Goal: Task Accomplishment & Management: Manage account settings

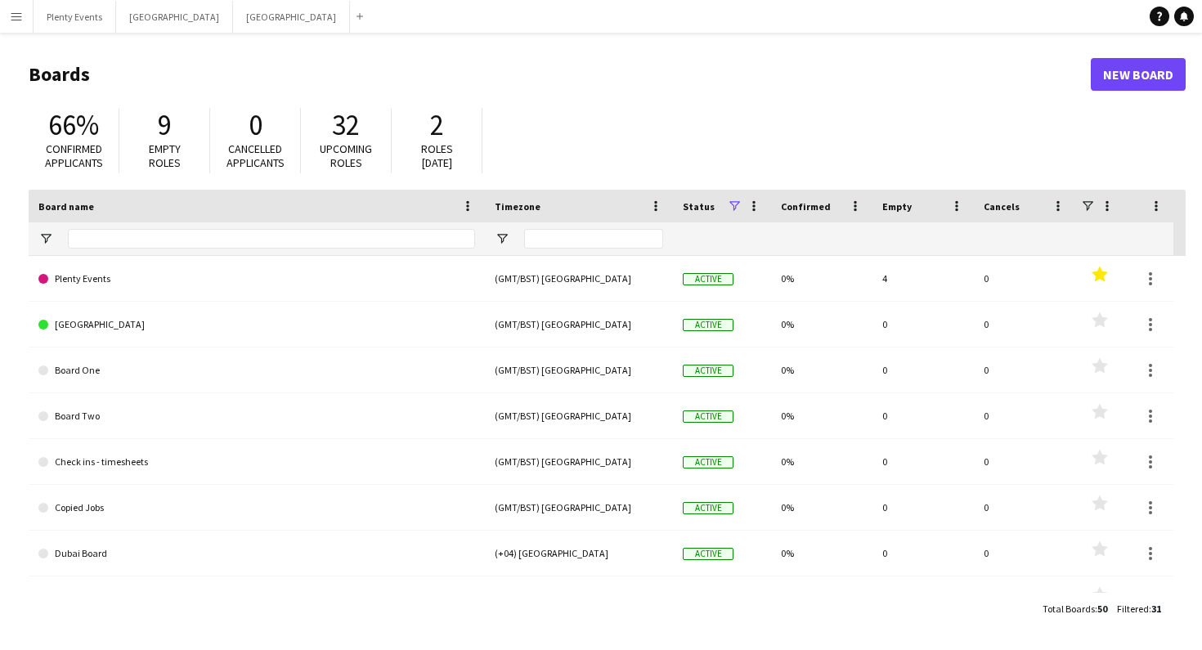
click at [23, 19] on button "Menu" at bounding box center [16, 16] width 33 height 33
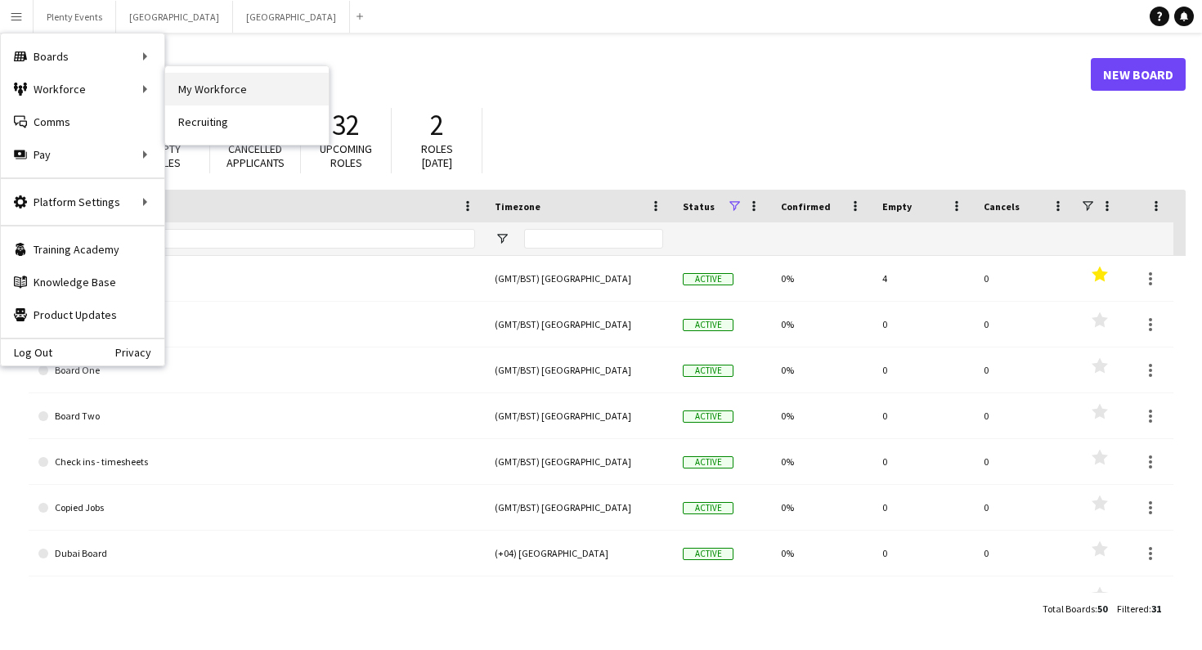
click at [188, 92] on link "My Workforce" at bounding box center [247, 89] width 164 height 33
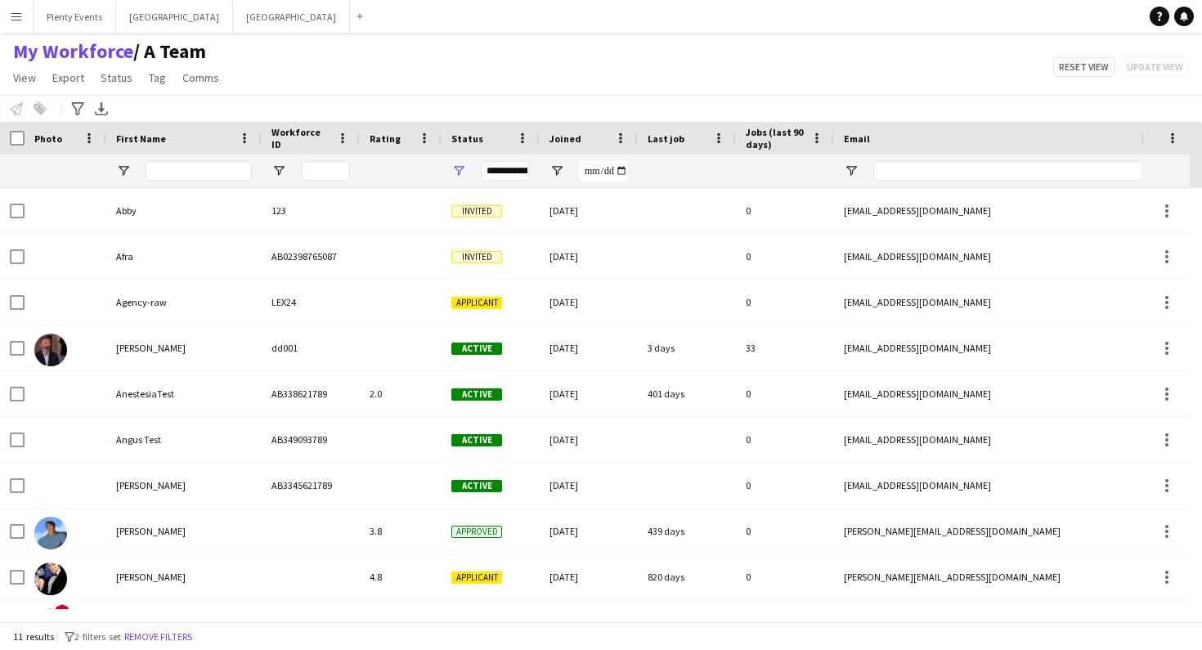
click at [186, 138] on div "First Name" at bounding box center [174, 138] width 116 height 25
click at [186, 138] on div "First Name 1" at bounding box center [174, 138] width 116 height 25
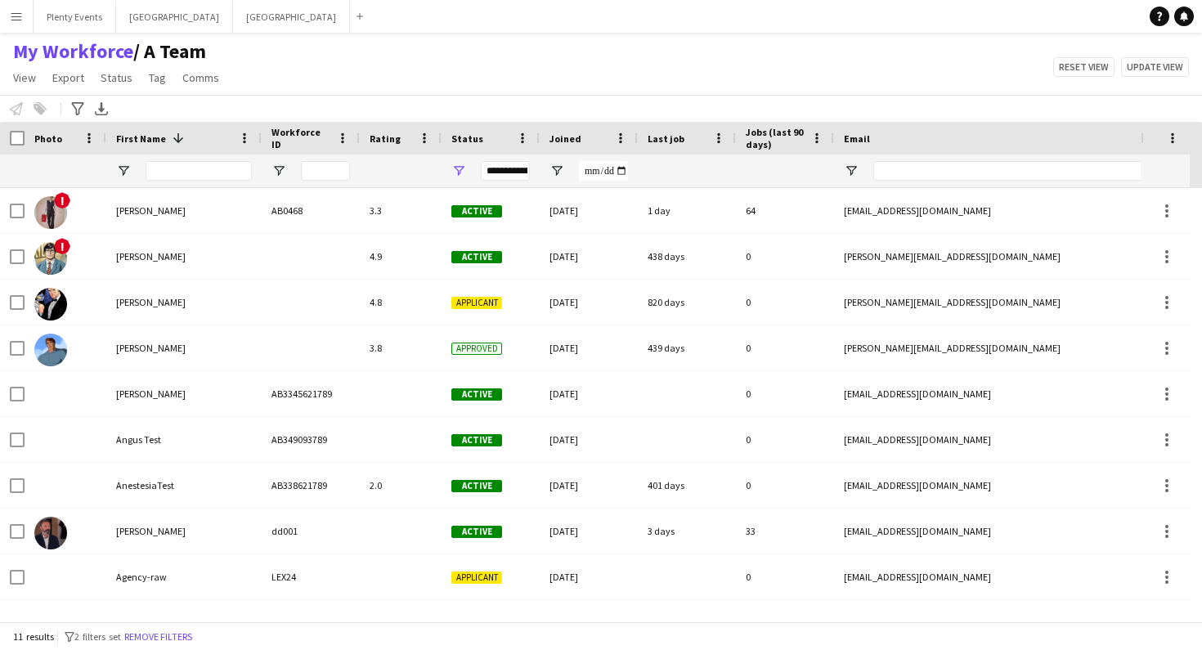
click at [186, 138] on div "First Name 1" at bounding box center [174, 138] width 116 height 25
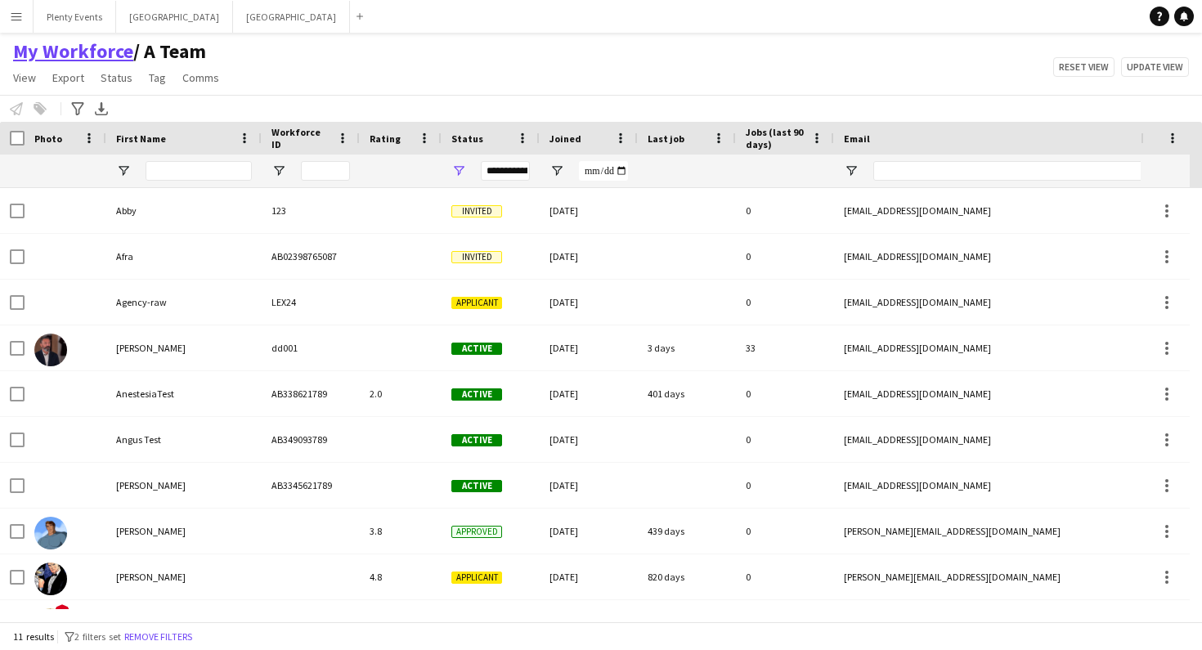
click at [83, 55] on link "My Workforce" at bounding box center [73, 51] width 120 height 25
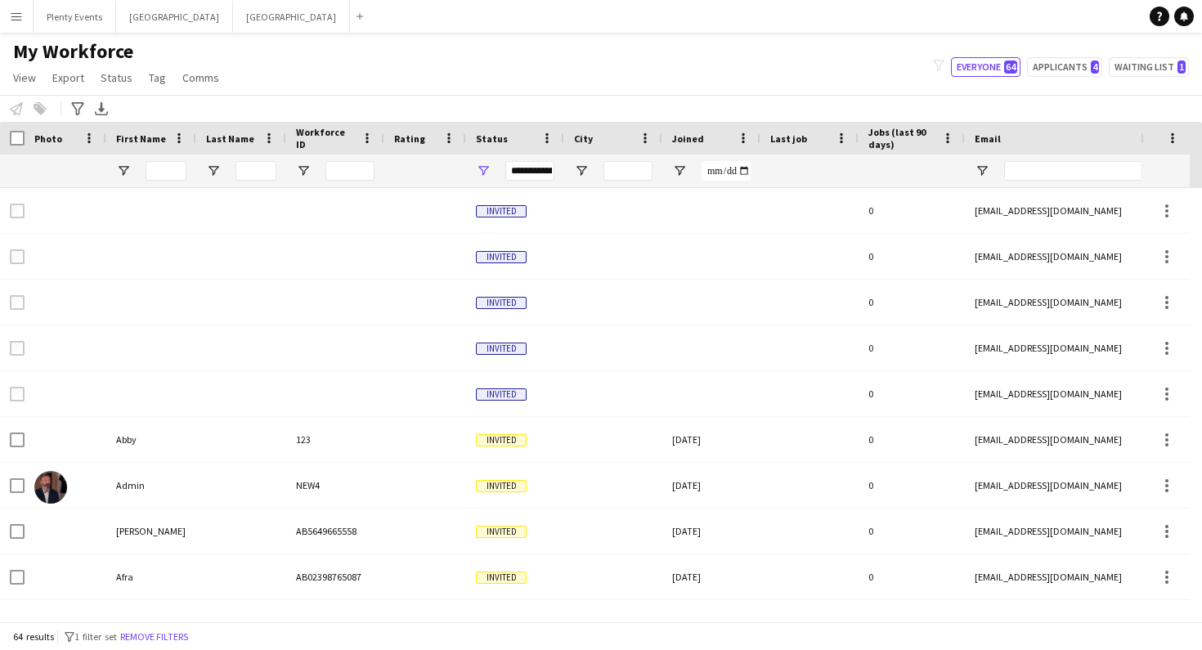
click at [137, 134] on span "First Name" at bounding box center [141, 139] width 50 height 12
click at [151, 136] on span at bounding box center [157, 138] width 20 height 15
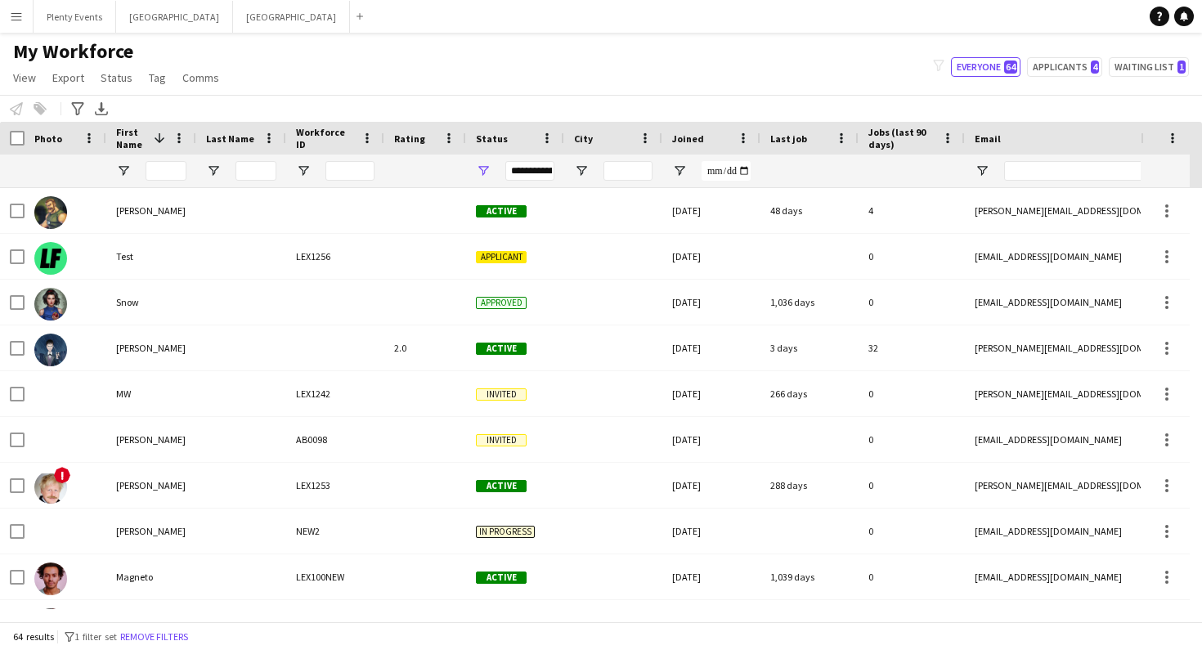
click at [152, 137] on span at bounding box center [159, 138] width 15 height 15
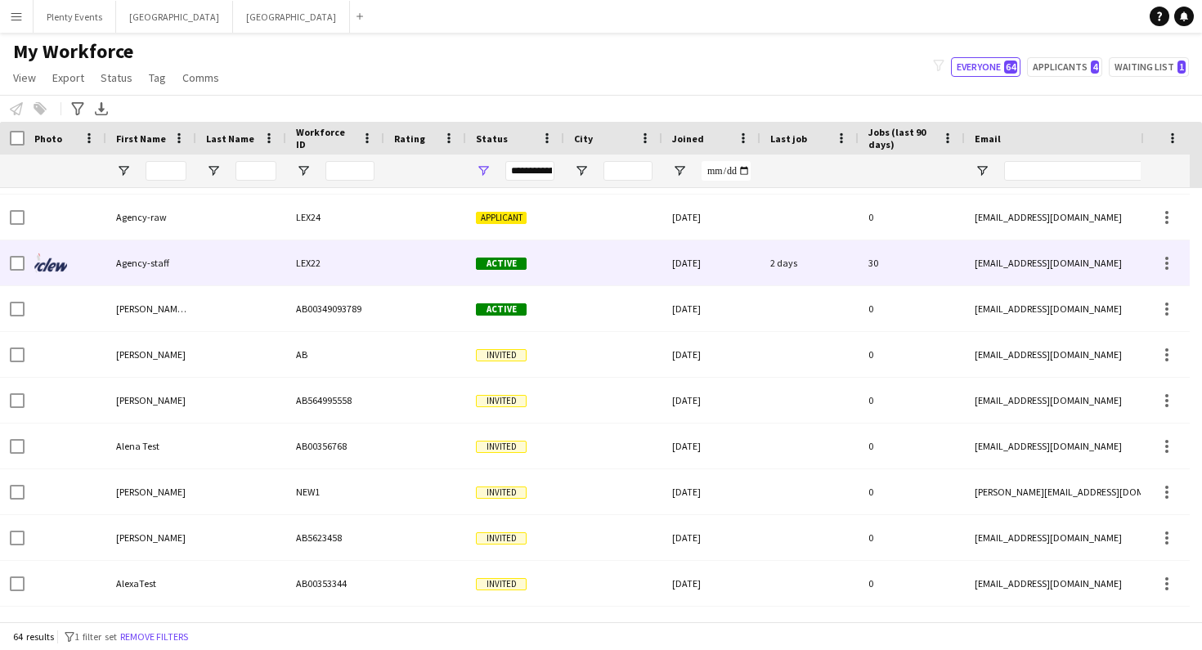
scroll to position [470, 0]
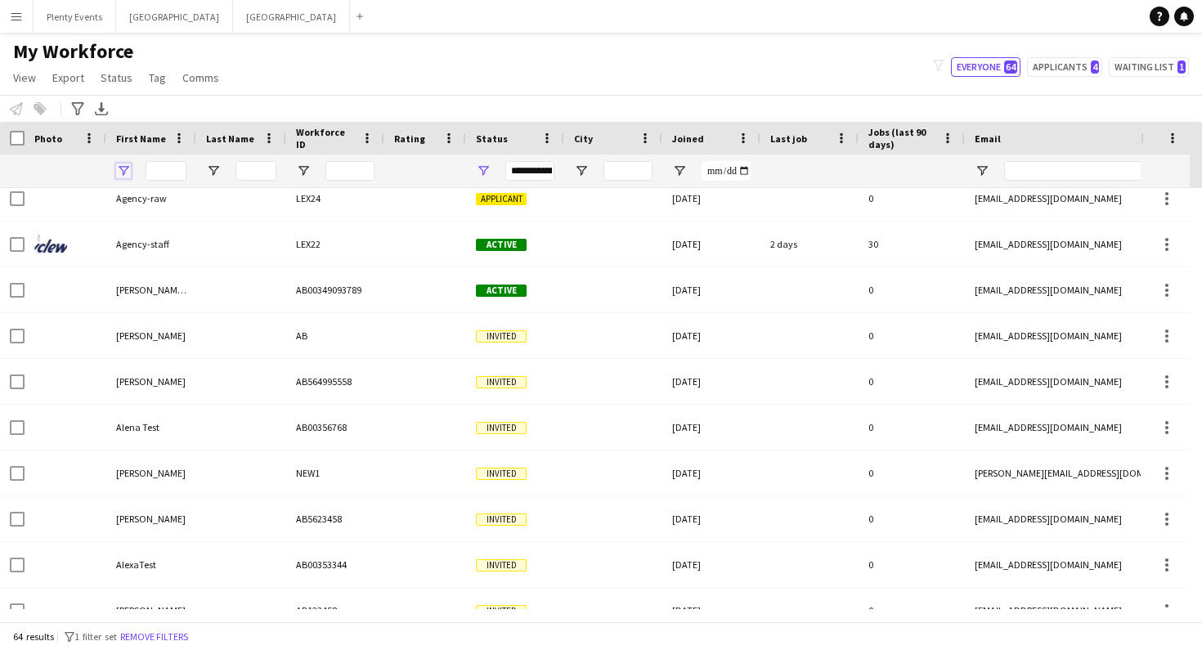
click at [128, 172] on span "Open Filter Menu" at bounding box center [123, 171] width 15 height 15
click at [128, 169] on span "Open Filter Menu" at bounding box center [123, 171] width 15 height 15
click at [213, 171] on span "Open Filter Menu" at bounding box center [213, 171] width 15 height 15
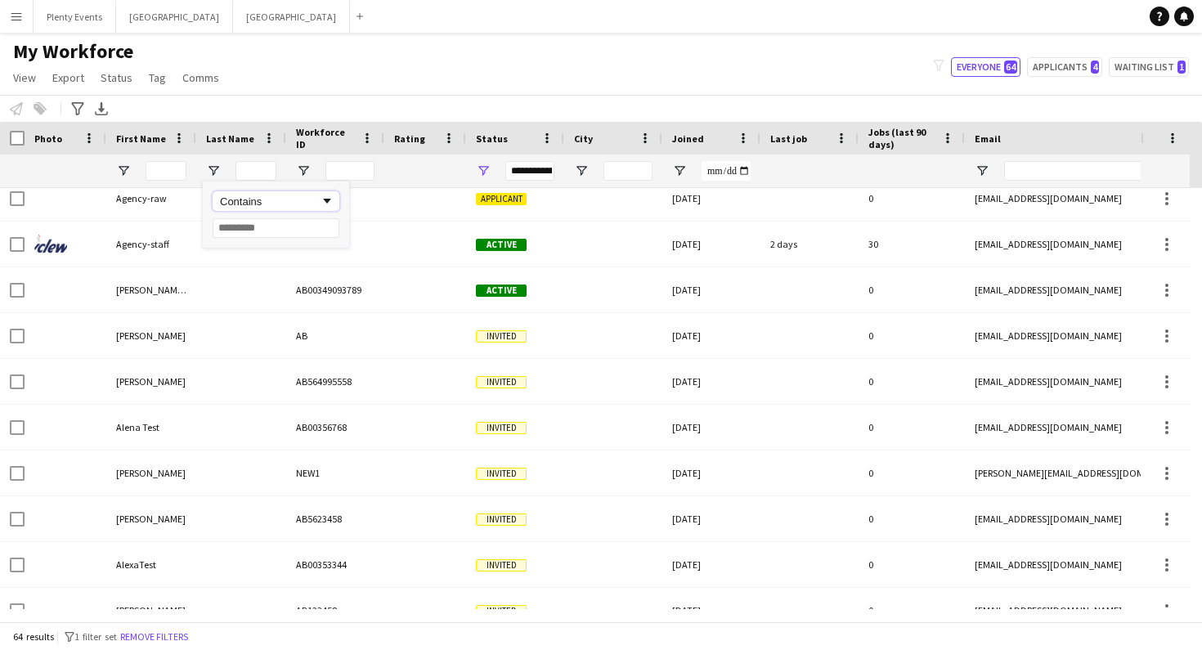
click at [326, 203] on span "Filtering operator" at bounding box center [327, 201] width 15 height 15
click at [269, 230] on input "Filter Value" at bounding box center [276, 228] width 127 height 20
type input "****"
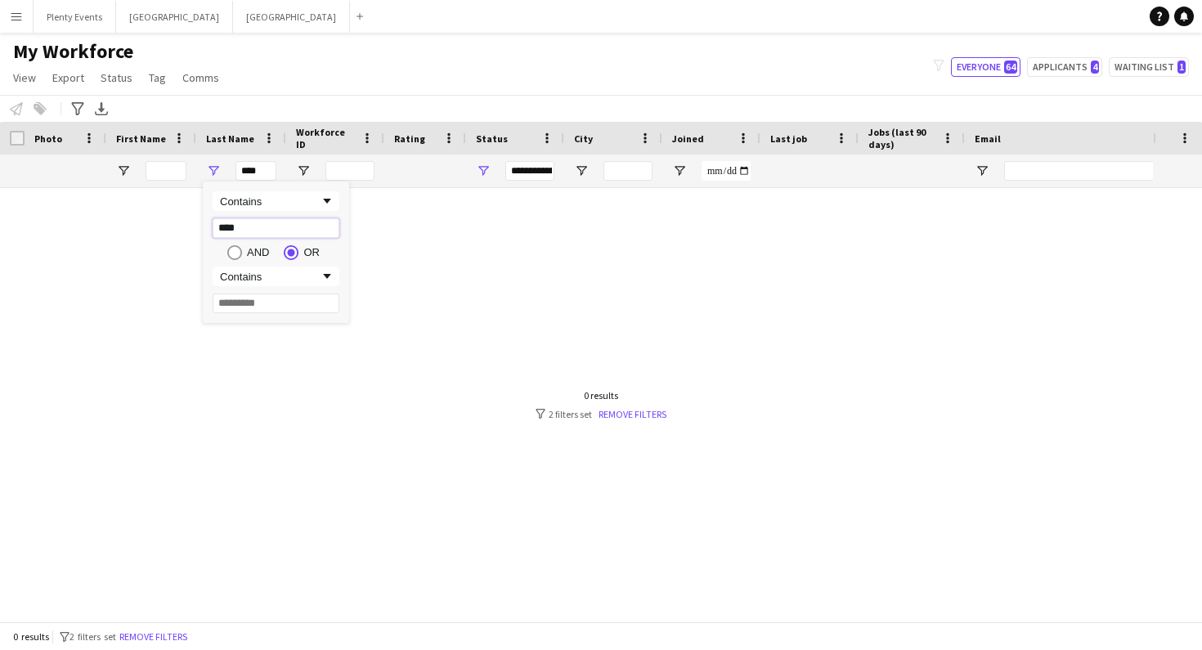
click at [262, 231] on input "****" at bounding box center [276, 228] width 127 height 20
drag, startPoint x: 262, startPoint y: 231, endPoint x: 193, endPoint y: 229, distance: 68.8
click at [193, 229] on div "Drag here to set row groups Photo Title Full Name First Name Last Name Workforc…" at bounding box center [601, 372] width 1202 height 500
type input "*"
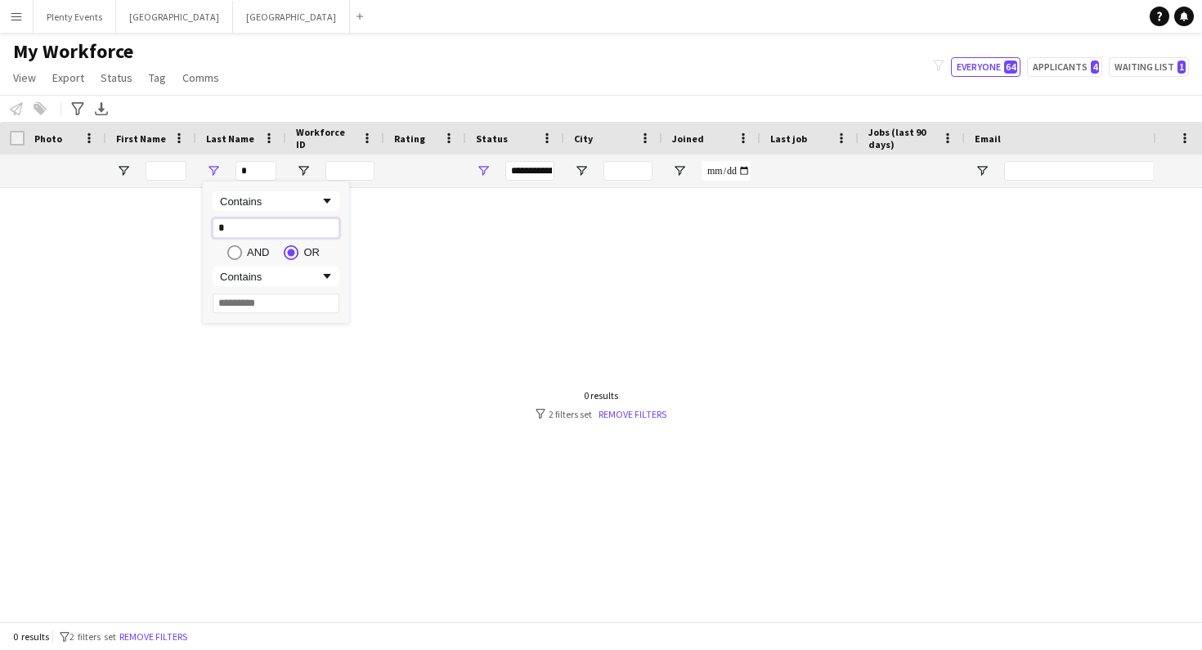
type input "**"
click at [404, 216] on div at bounding box center [576, 398] width 1153 height 421
drag, startPoint x: 252, startPoint y: 171, endPoint x: 242, endPoint y: 170, distance: 9.8
click at [242, 170] on input "**" at bounding box center [256, 171] width 41 height 20
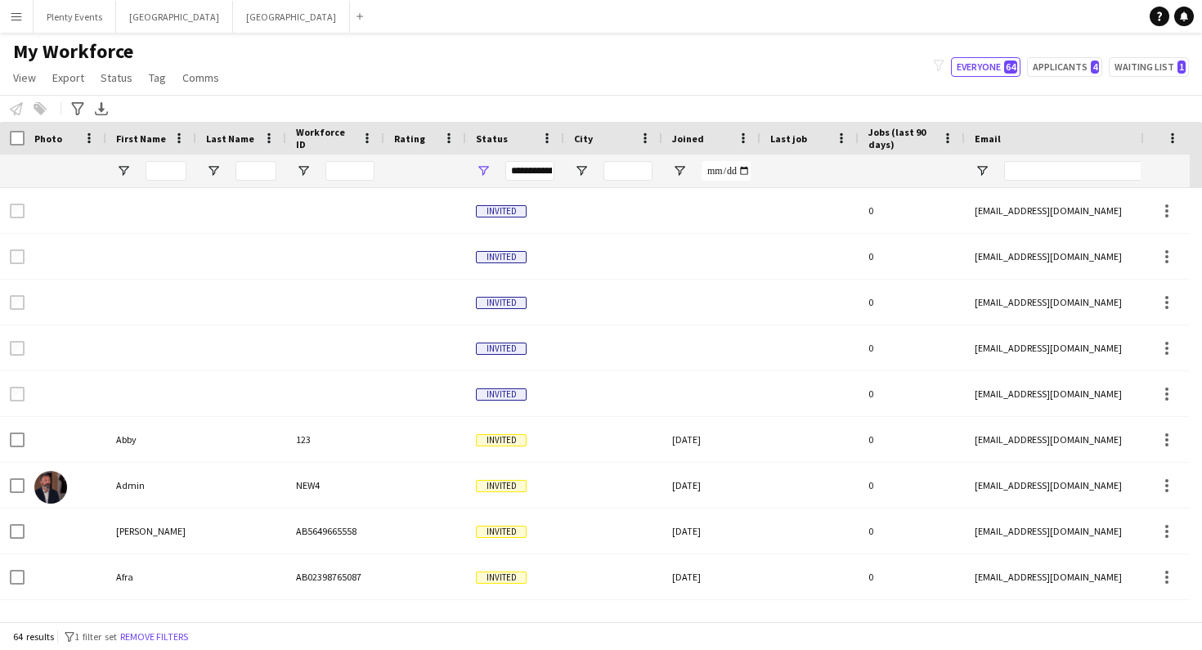
click at [233, 142] on span "Last Name" at bounding box center [230, 139] width 48 height 12
click at [249, 140] on span at bounding box center [249, 138] width 15 height 15
click at [227, 137] on span "Last Name" at bounding box center [221, 138] width 31 height 25
click at [227, 137] on span "Last Name" at bounding box center [230, 139] width 48 height 12
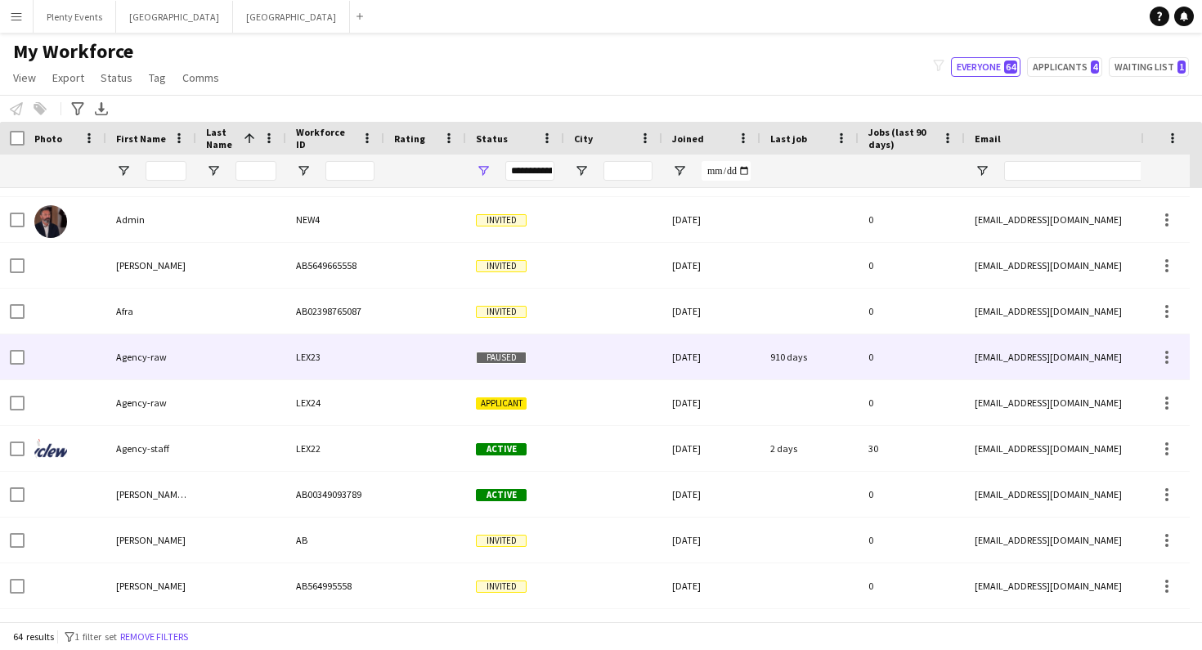
scroll to position [263, 0]
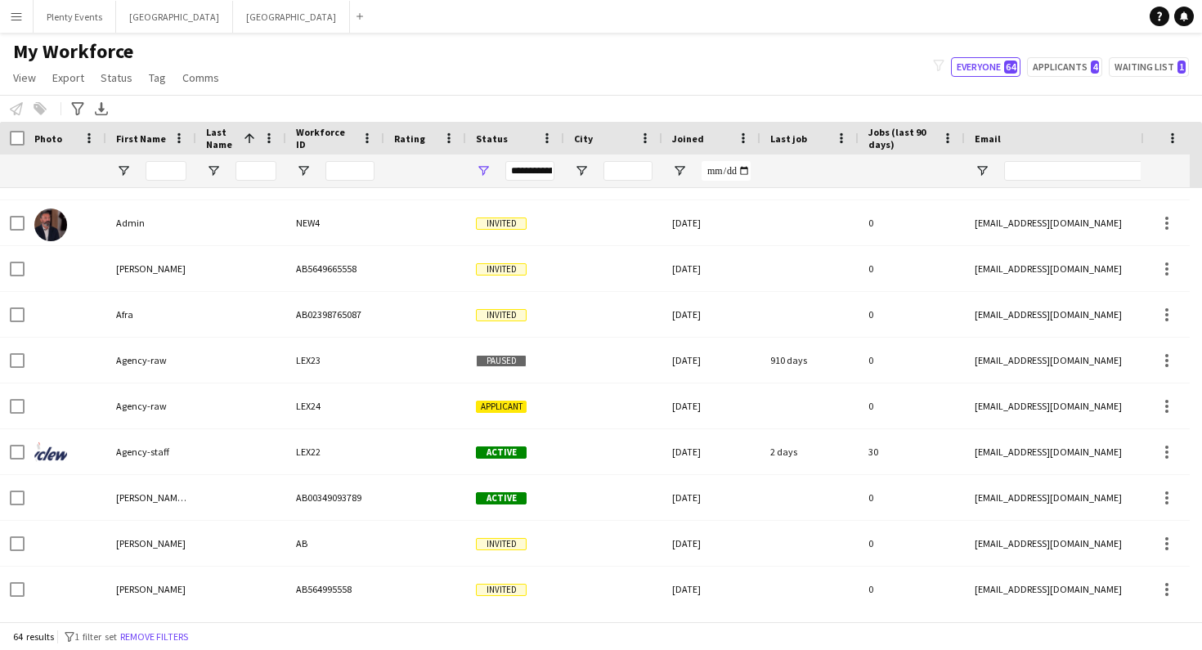
click at [17, 17] on app-icon "Menu" at bounding box center [16, 16] width 13 height 13
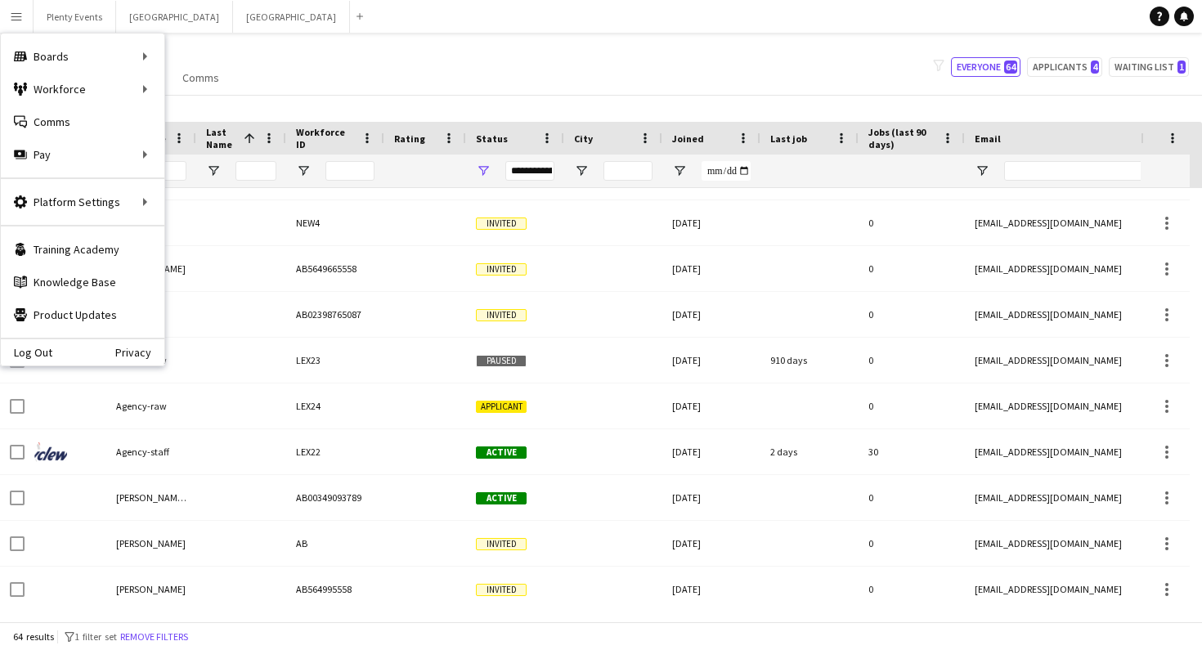
click at [387, 65] on div "My Workforce View Views Default view 18 years or over 25-35 5 star A Team Aarhu…" at bounding box center [601, 67] width 1202 height 56
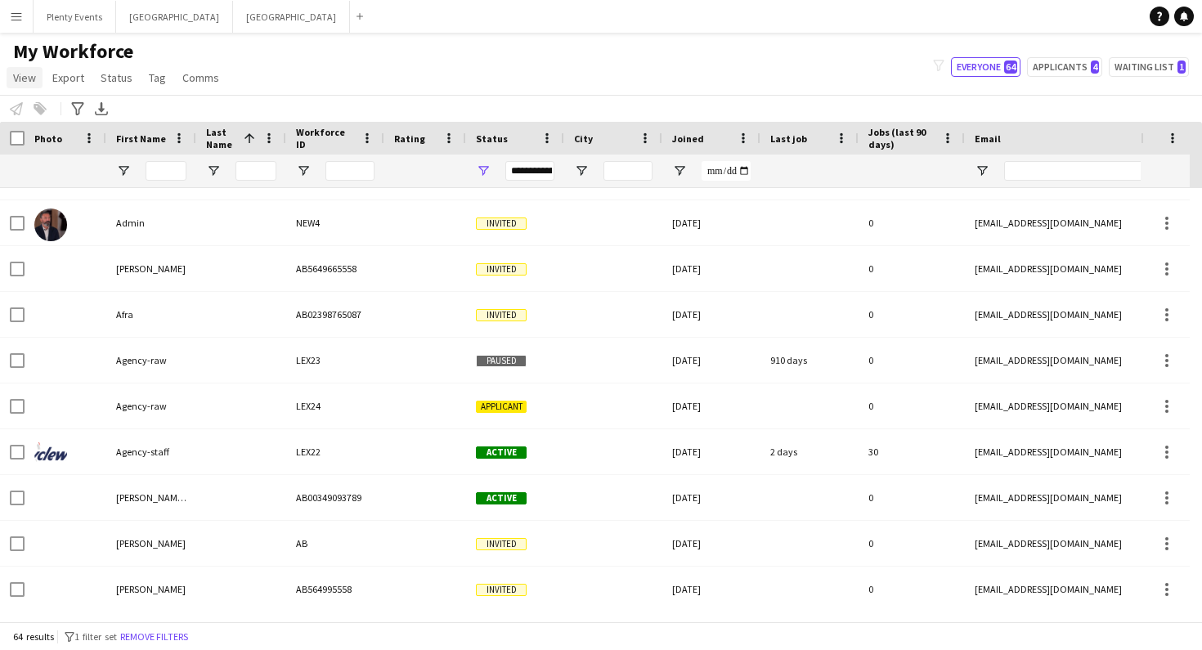
click at [26, 83] on span "View" at bounding box center [24, 77] width 23 height 15
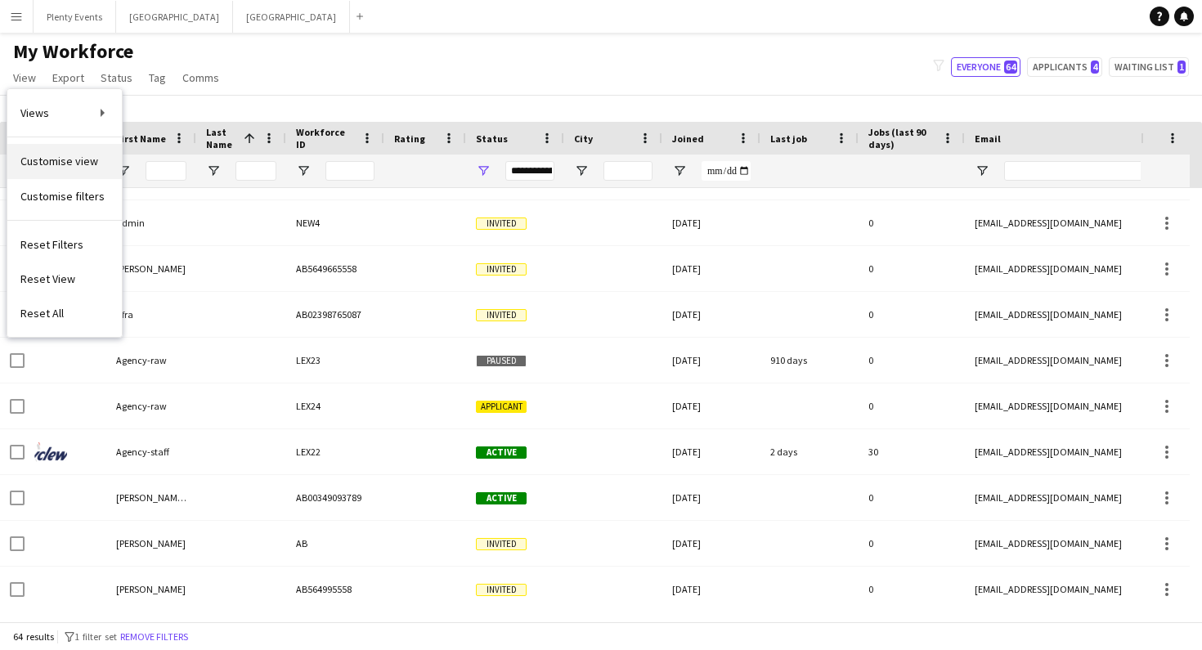
click at [71, 164] on span "Customise view" at bounding box center [59, 161] width 78 height 15
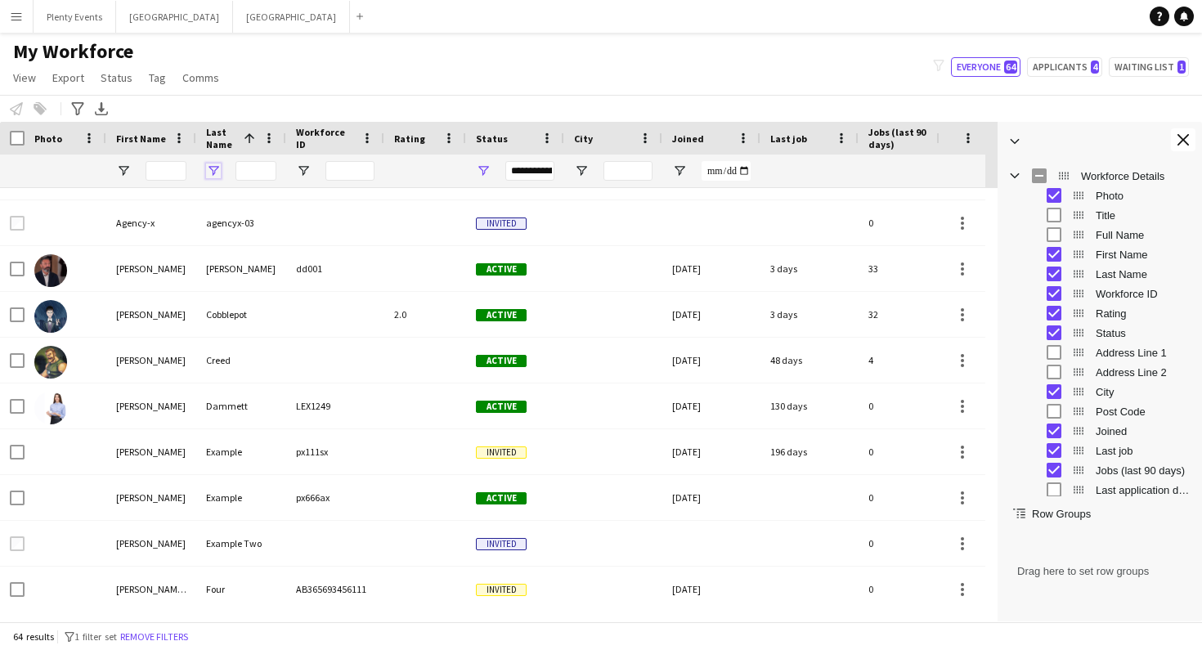
click at [217, 169] on span "Open Filter Menu" at bounding box center [213, 171] width 15 height 15
type input "****"
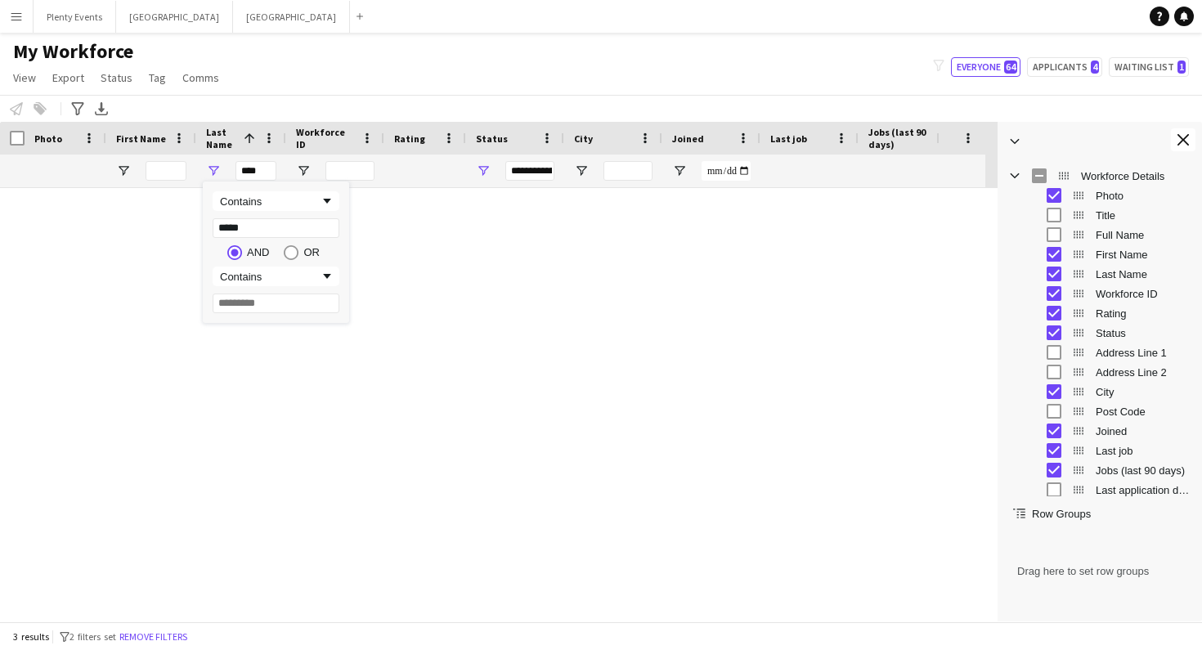
scroll to position [0, 0]
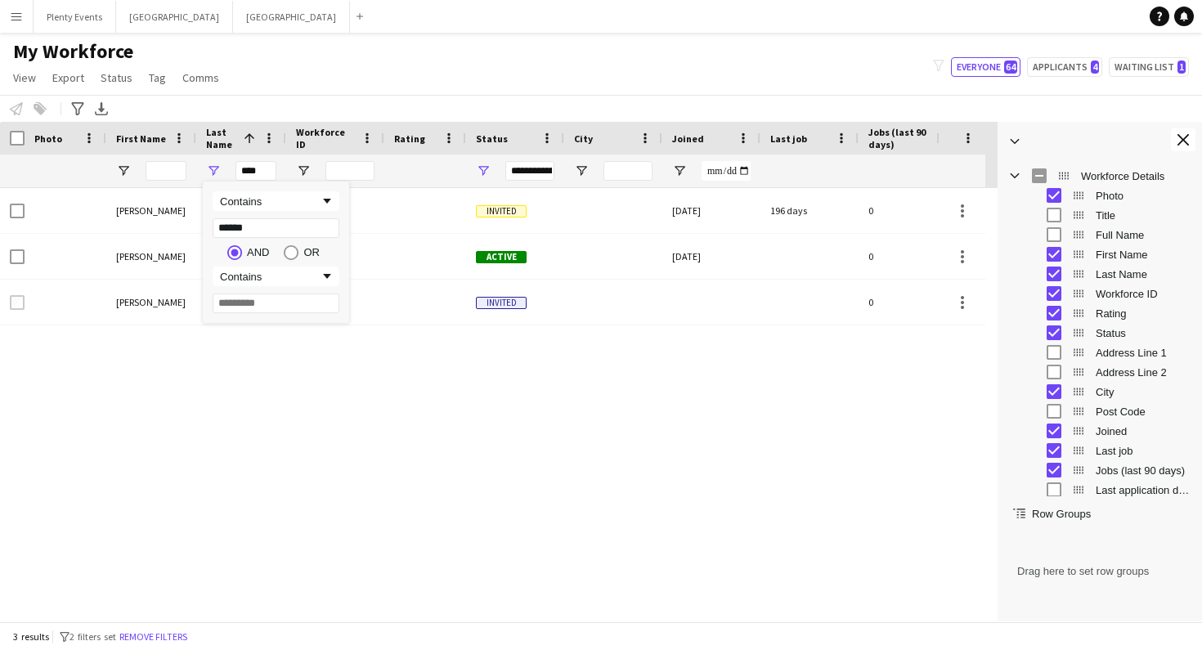
type input "*******"
click at [249, 393] on div "[PERSON_NAME] Example Two Invited 0 [EMAIL_ADDRESS][DOMAIN_NAME] [PERSON_NAME] …" at bounding box center [474, 398] width 949 height 421
click at [214, 176] on span "Open Filter Menu" at bounding box center [213, 171] width 15 height 15
drag, startPoint x: 263, startPoint y: 230, endPoint x: 216, endPoint y: 224, distance: 47.8
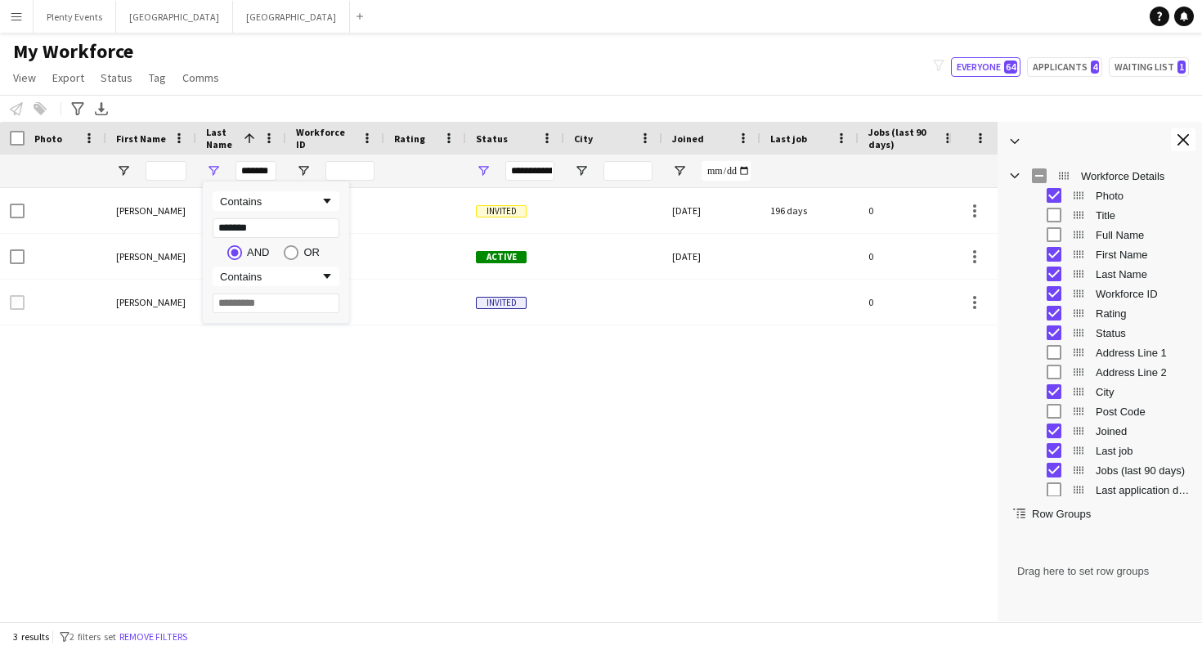
click at [216, 224] on input "*******" at bounding box center [276, 228] width 127 height 20
type input "*"
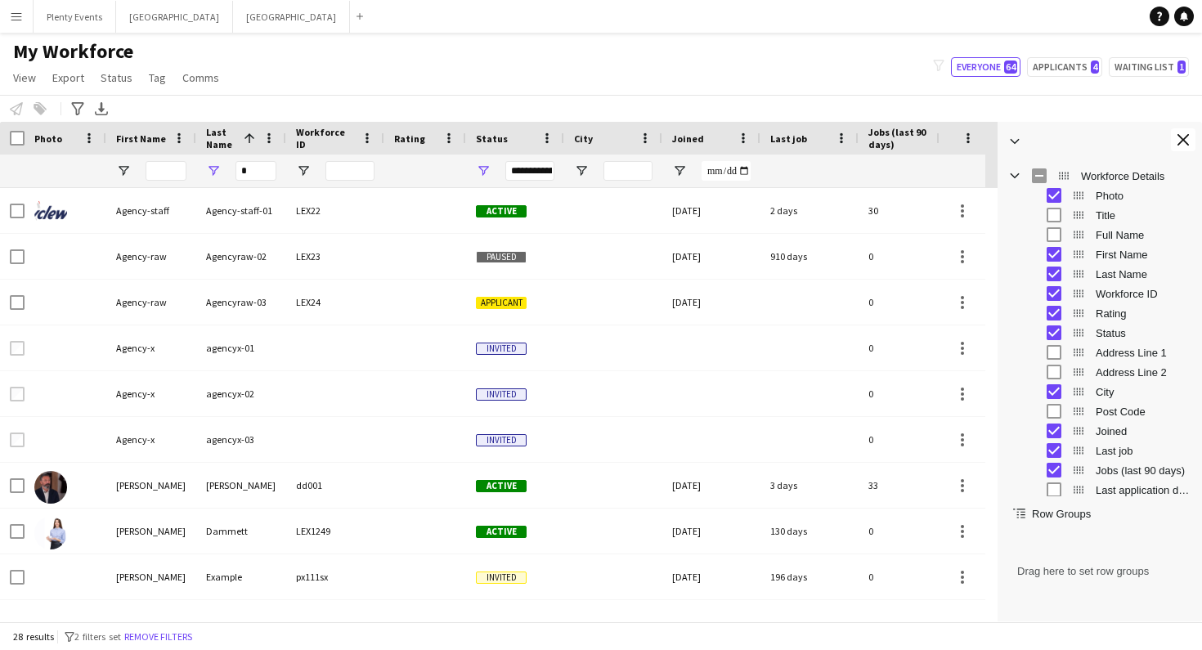
click at [388, 75] on div "My Workforce View Views Default view 18 years or over 25-35 5 star A Team Aarhu…" at bounding box center [601, 67] width 1202 height 56
click at [216, 171] on span "Open Filter Menu" at bounding box center [213, 171] width 15 height 15
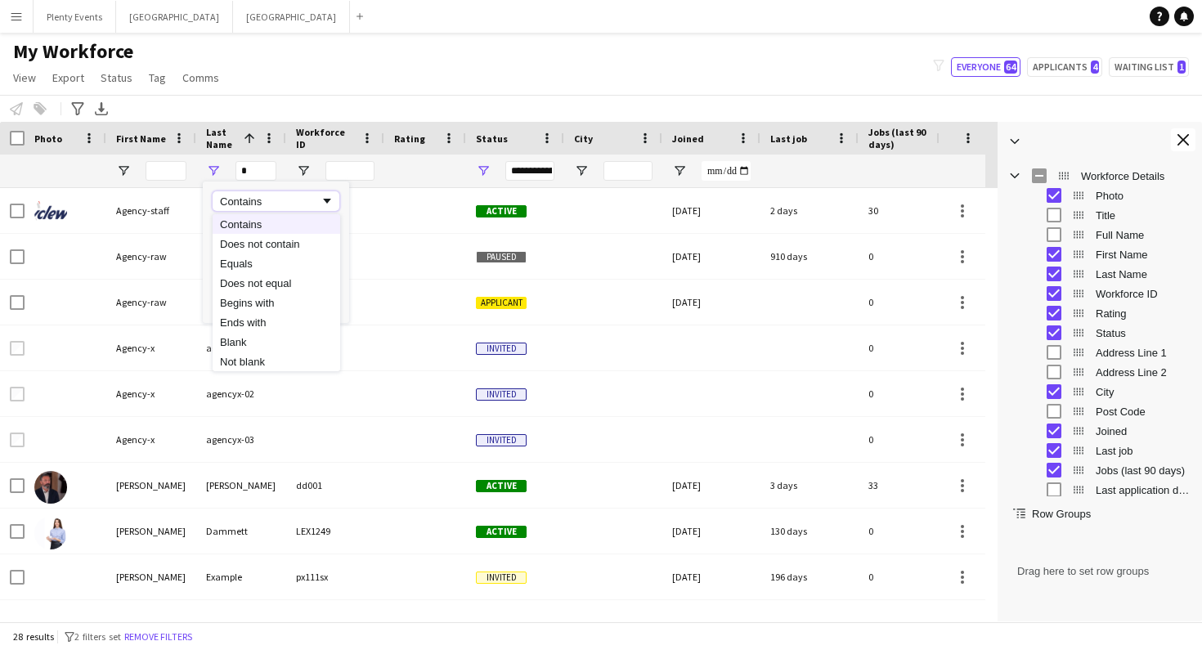
click at [312, 200] on div "Contains" at bounding box center [270, 201] width 100 height 12
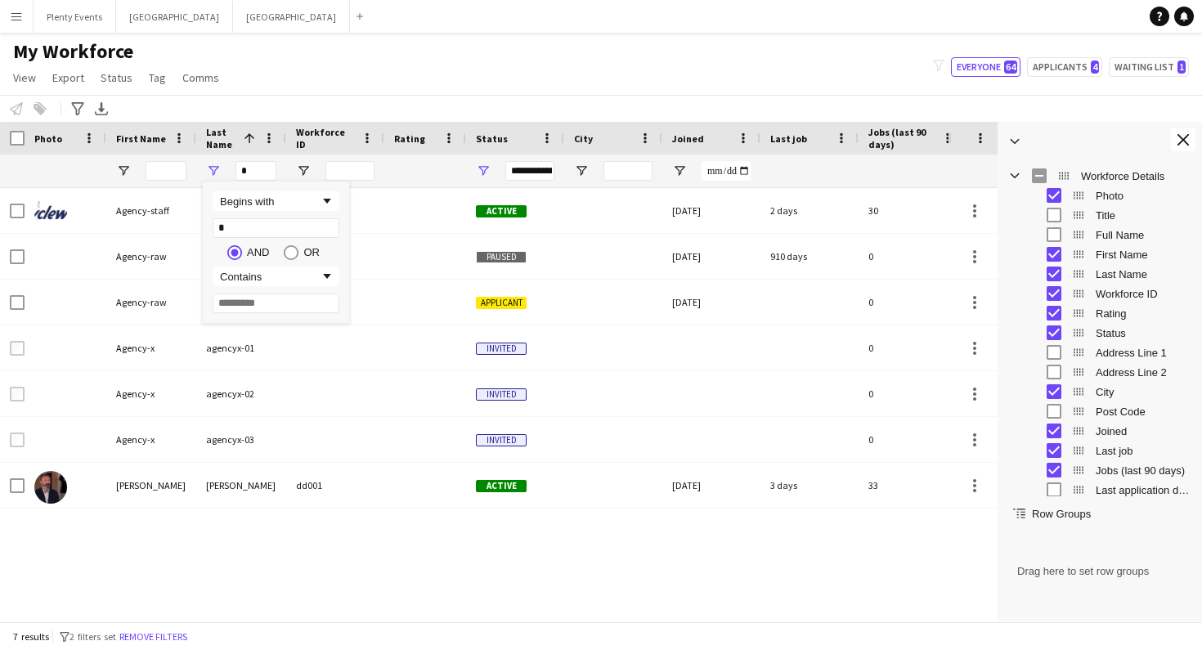
click at [380, 84] on div "My Workforce View Views Default view 18 years or over 25-35 5 star A Team Aarhu…" at bounding box center [601, 67] width 1202 height 56
drag, startPoint x: 252, startPoint y: 173, endPoint x: 239, endPoint y: 171, distance: 13.2
click at [239, 171] on input "*" at bounding box center [256, 171] width 41 height 20
type input "*"
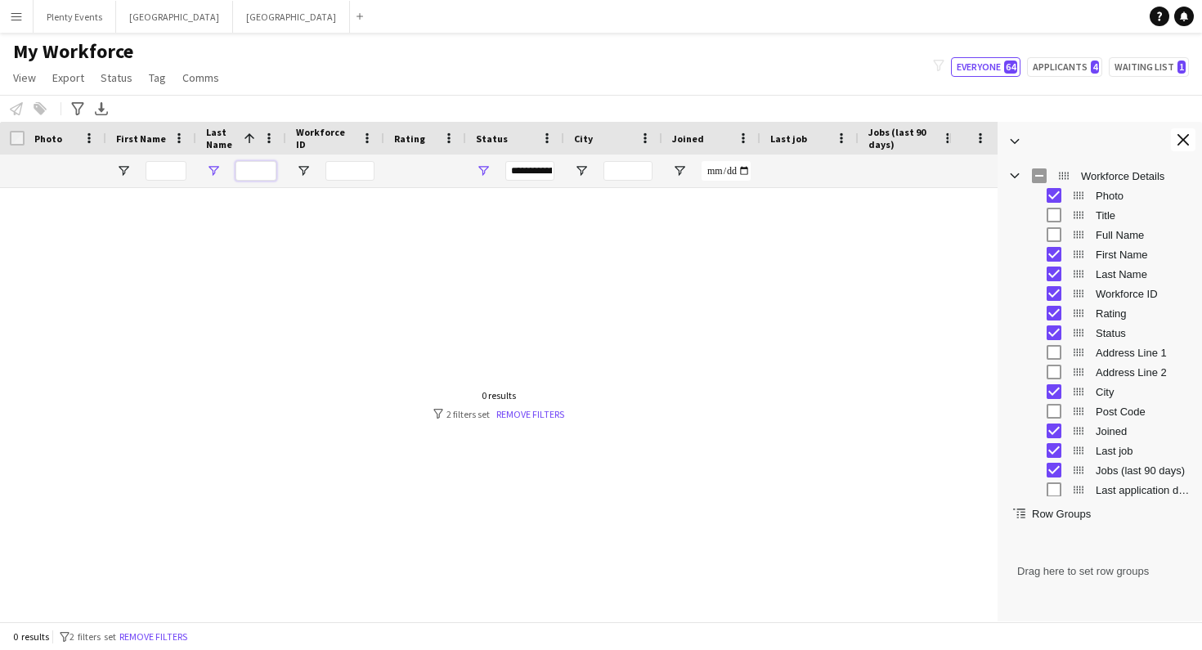
type input "*"
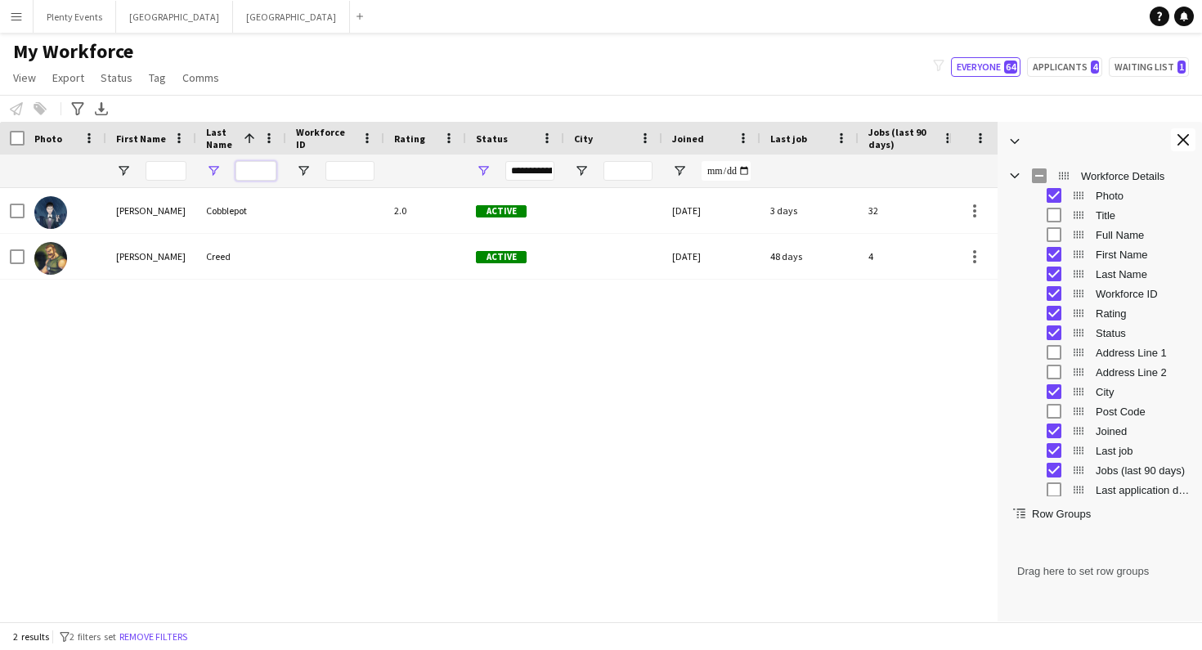
type input "*"
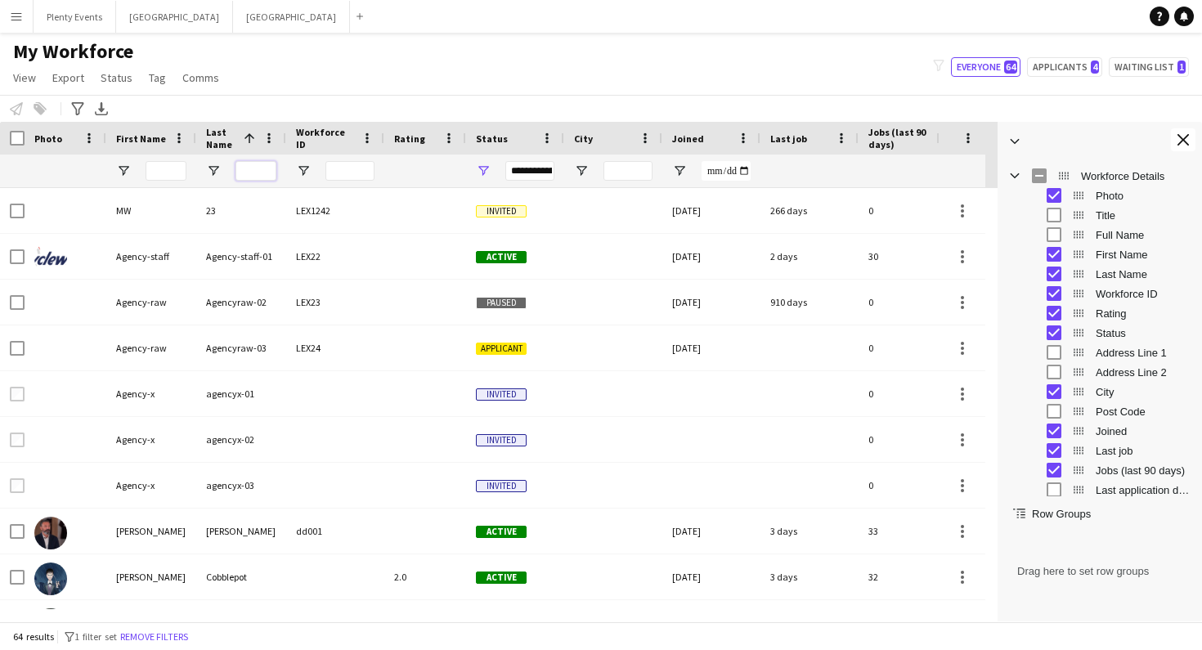
type input "*"
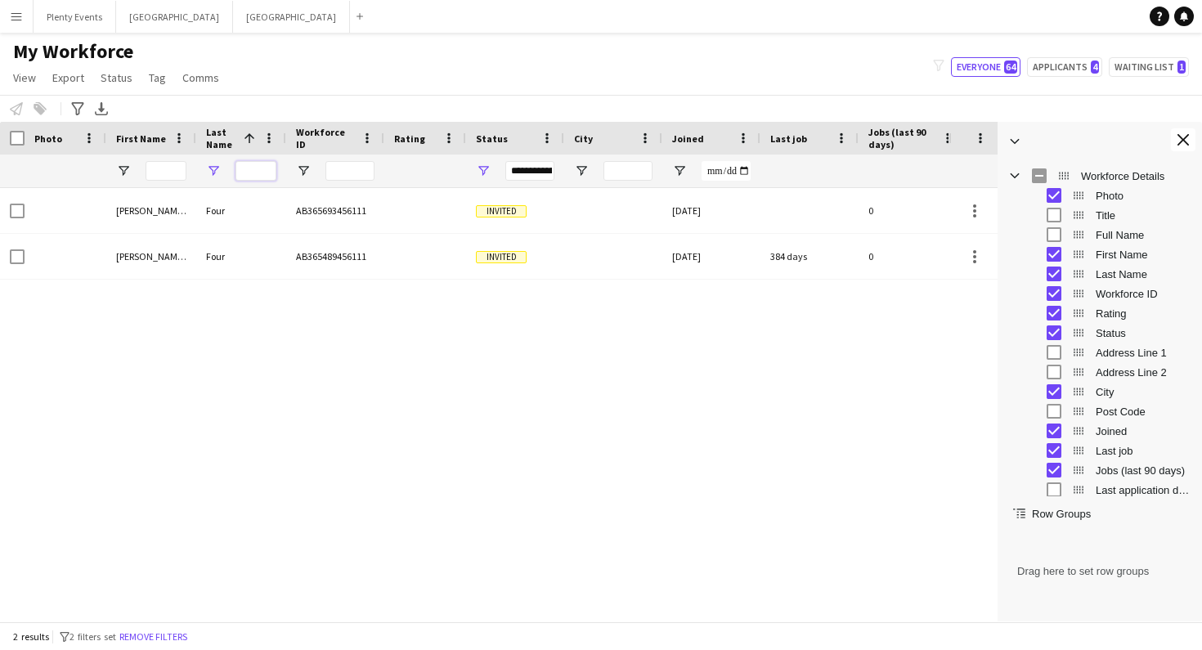
type input "*"
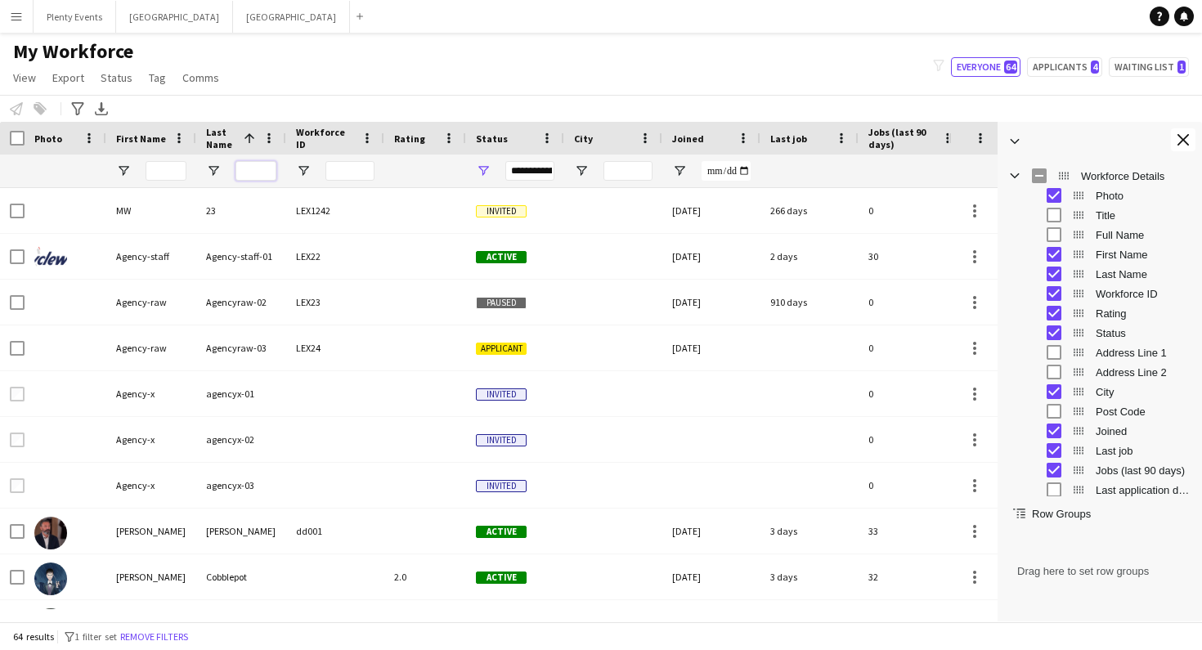
type input "*"
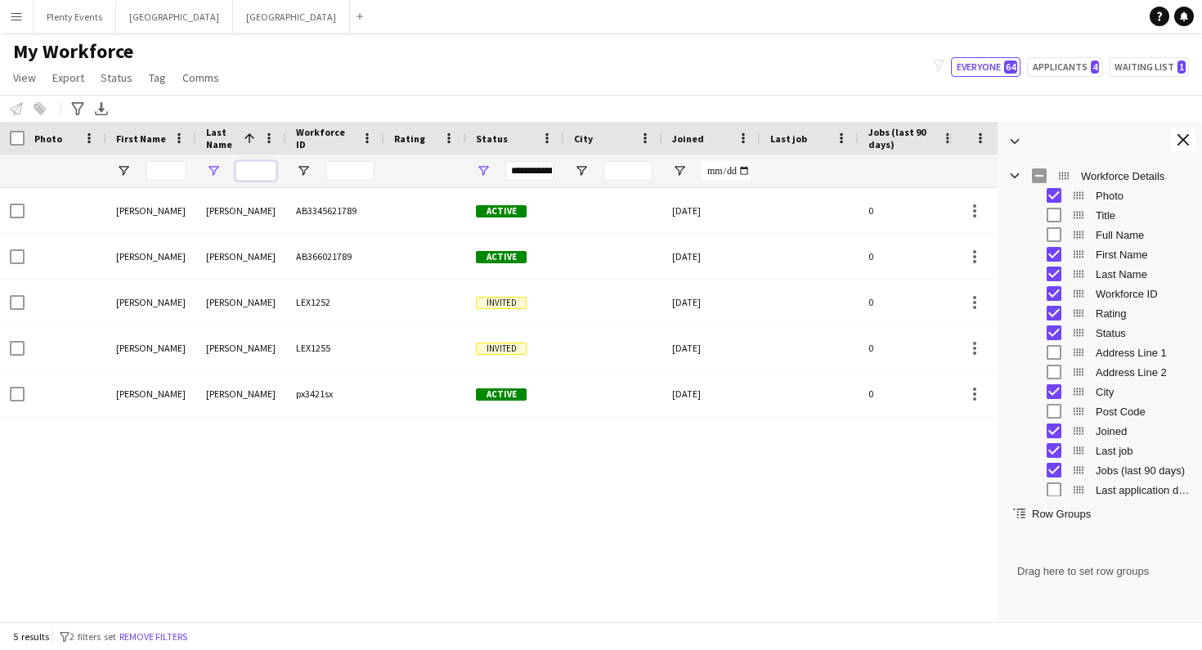
type input "*"
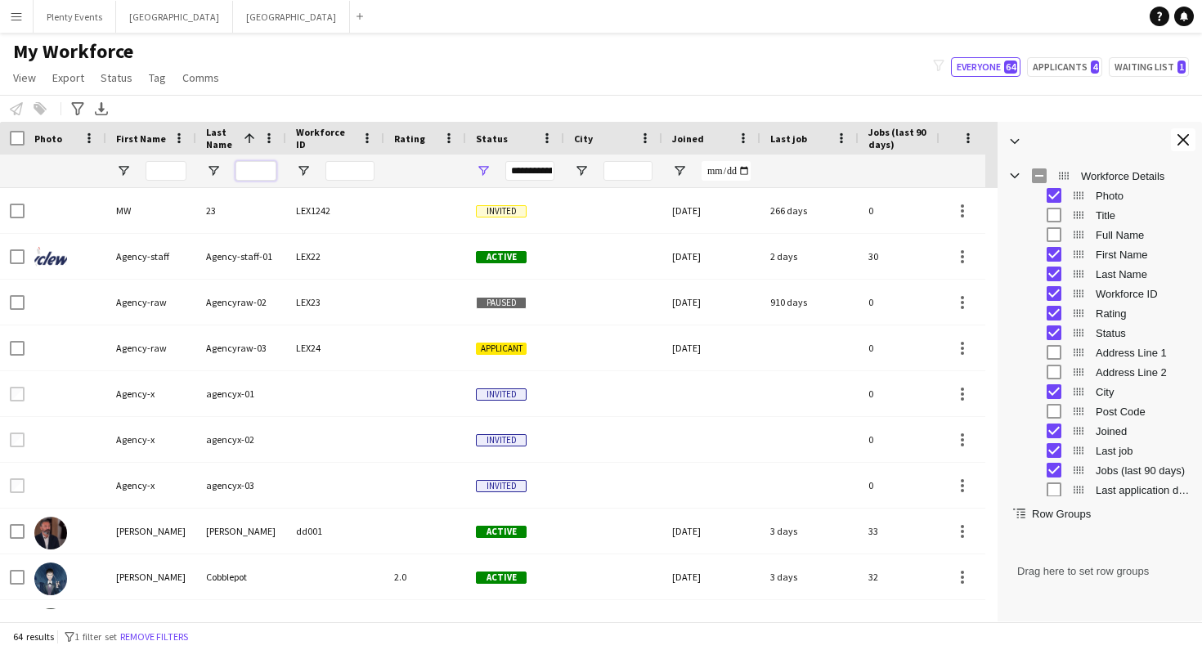
type input "*"
click at [213, 173] on span "Open Filter Menu" at bounding box center [213, 171] width 15 height 15
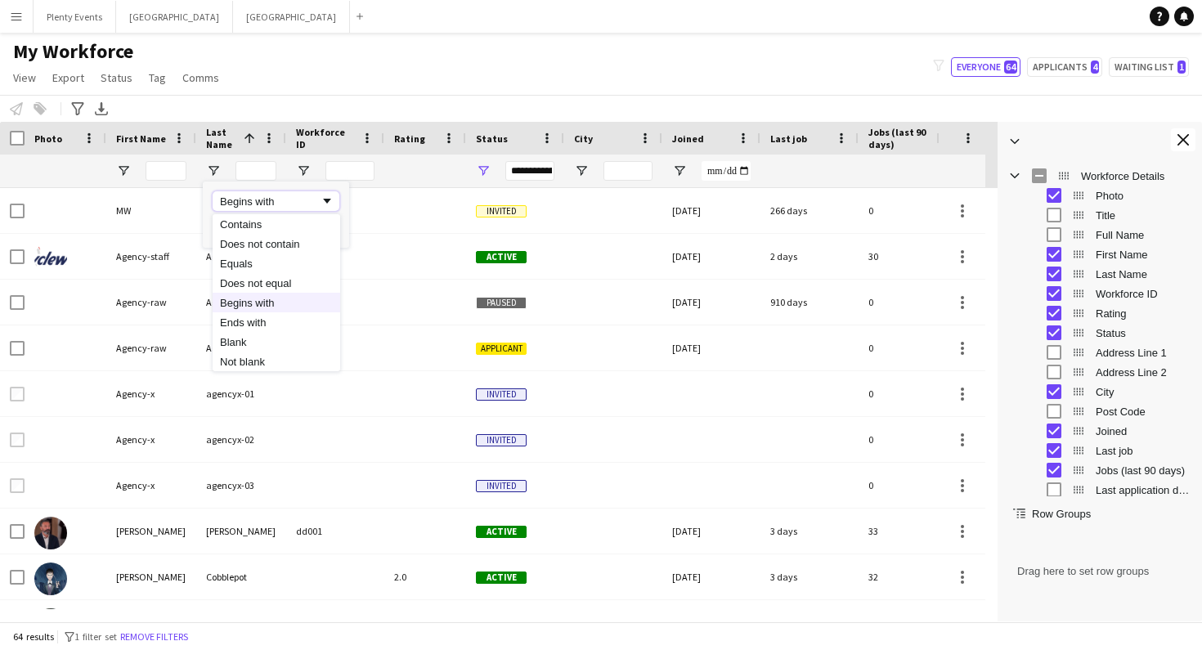
click at [326, 201] on span "Filtering operator" at bounding box center [327, 201] width 15 height 15
click at [271, 141] on span at bounding box center [269, 138] width 15 height 15
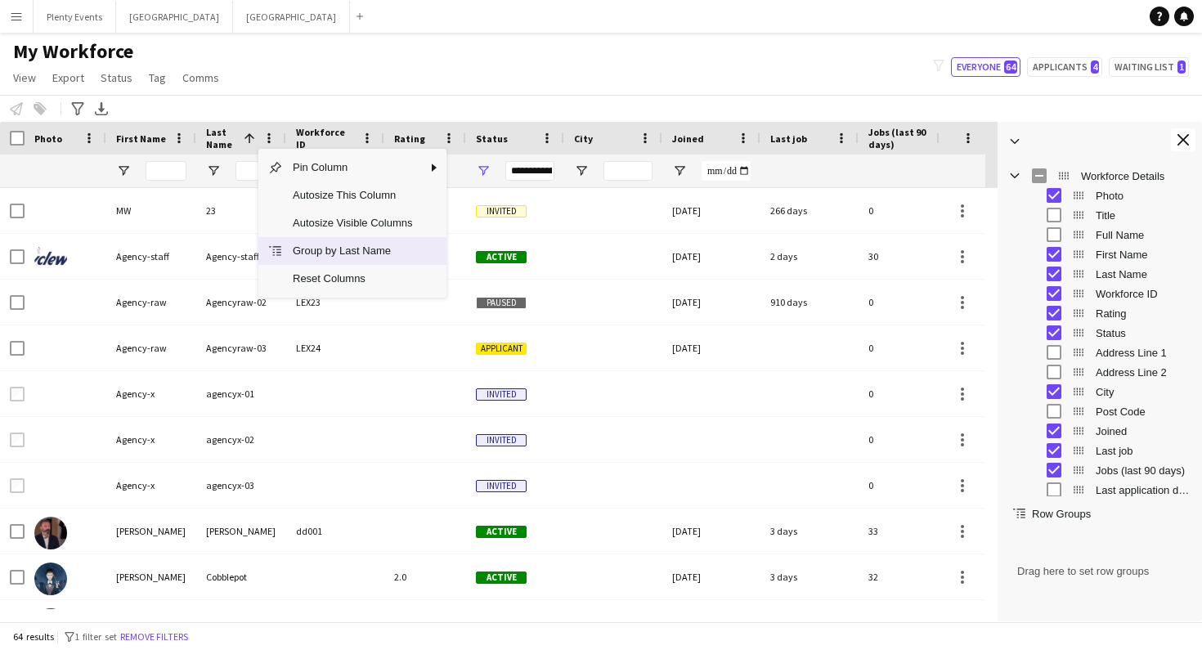
click at [349, 254] on span "Group by Last Name" at bounding box center [352, 251] width 139 height 28
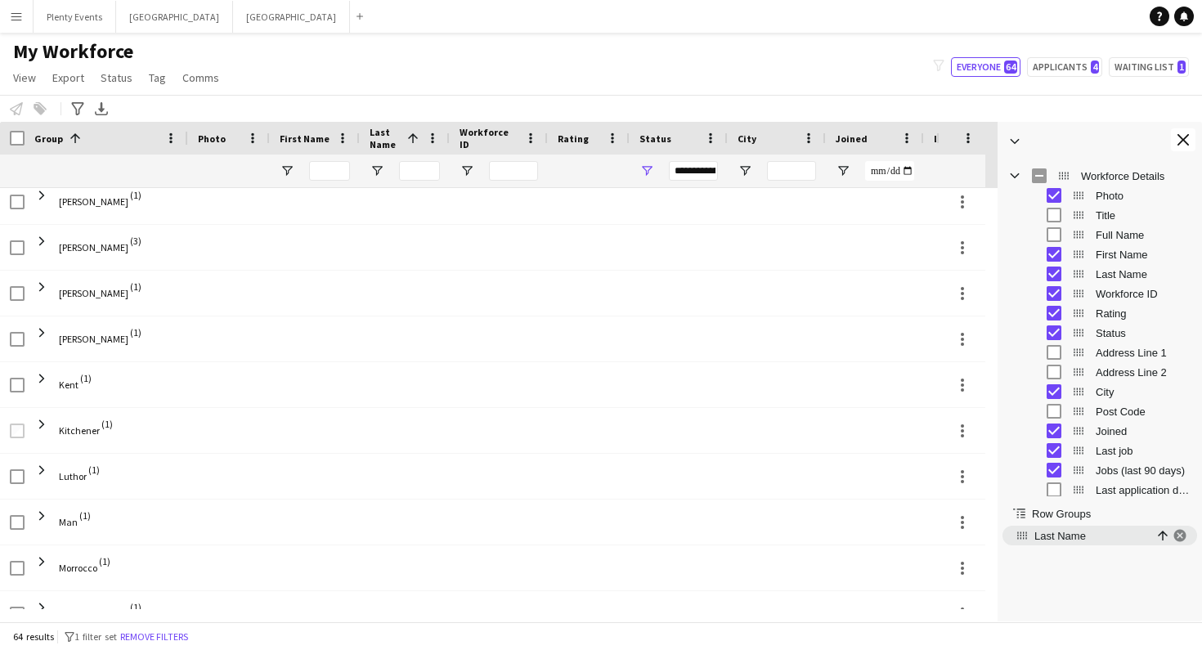
scroll to position [416, 0]
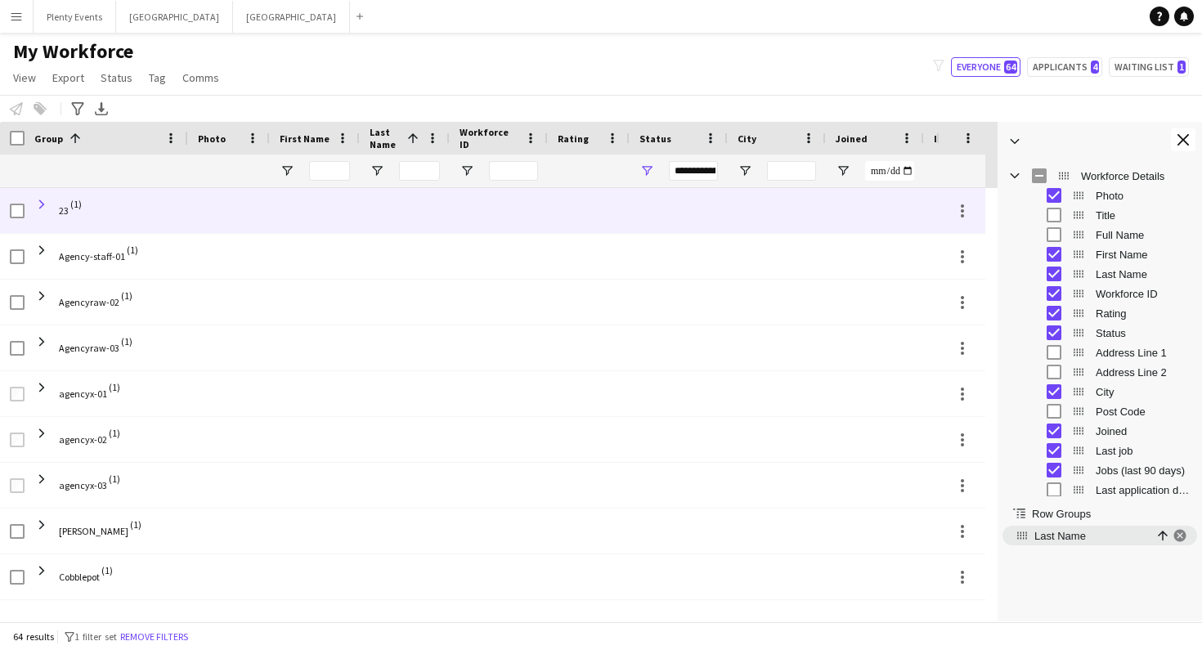
click at [43, 205] on span at bounding box center [41, 204] width 15 height 15
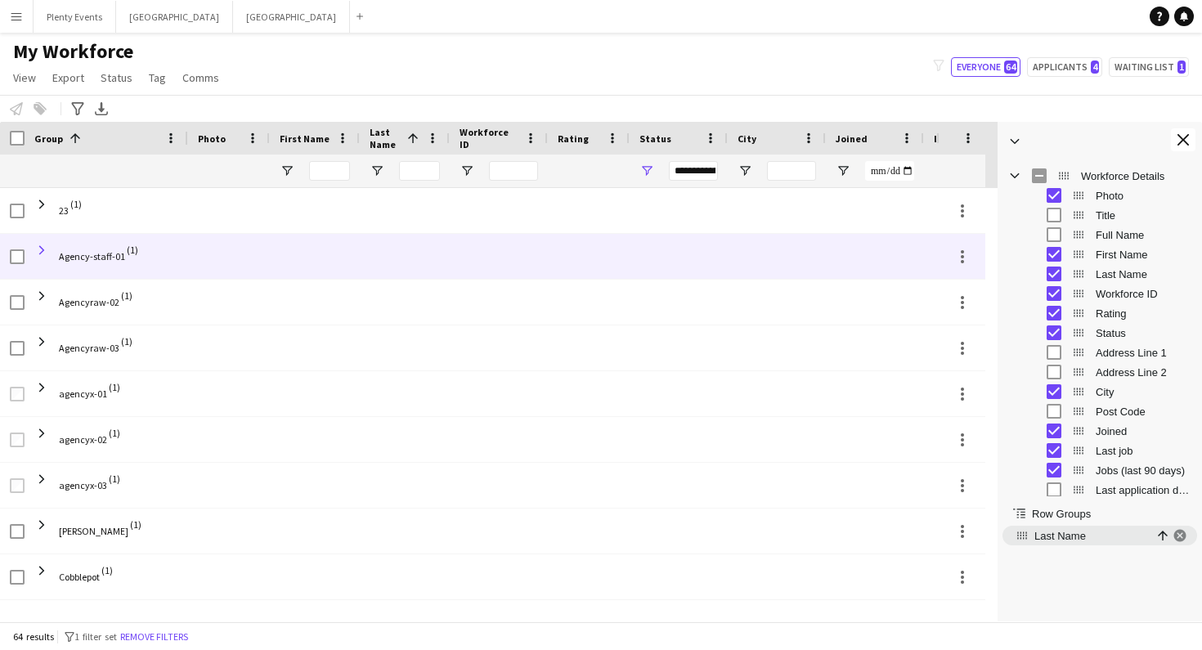
click at [44, 251] on span at bounding box center [41, 250] width 15 height 15
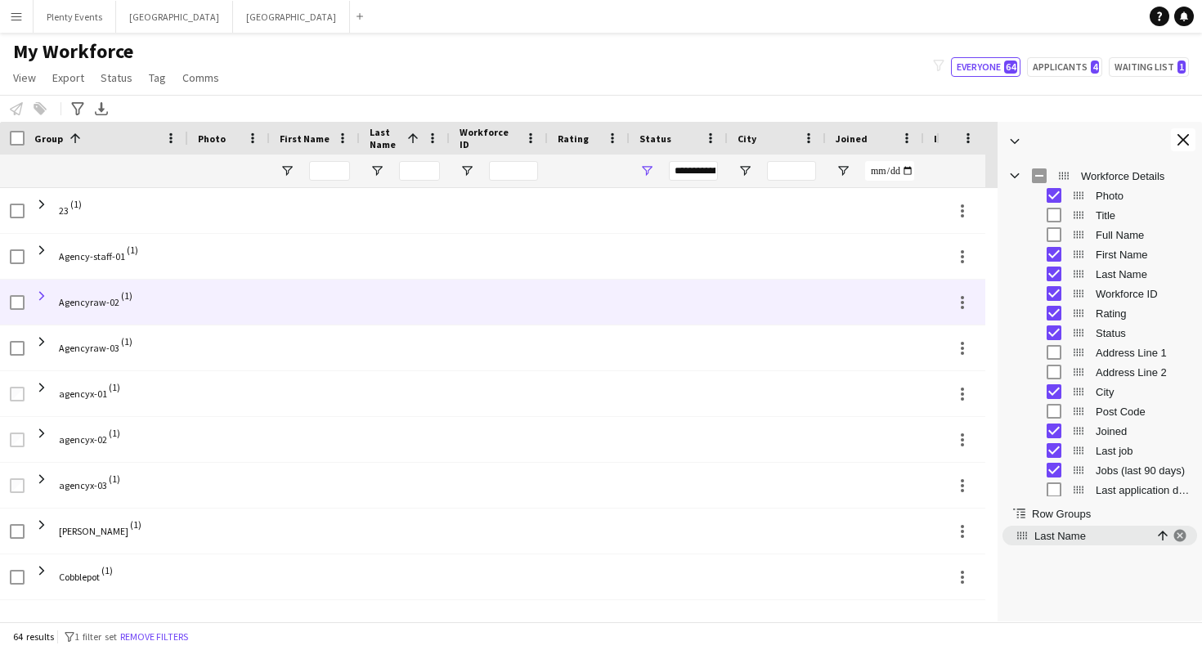
click at [43, 294] on span at bounding box center [41, 296] width 15 height 15
click at [43, 298] on span at bounding box center [41, 296] width 15 height 15
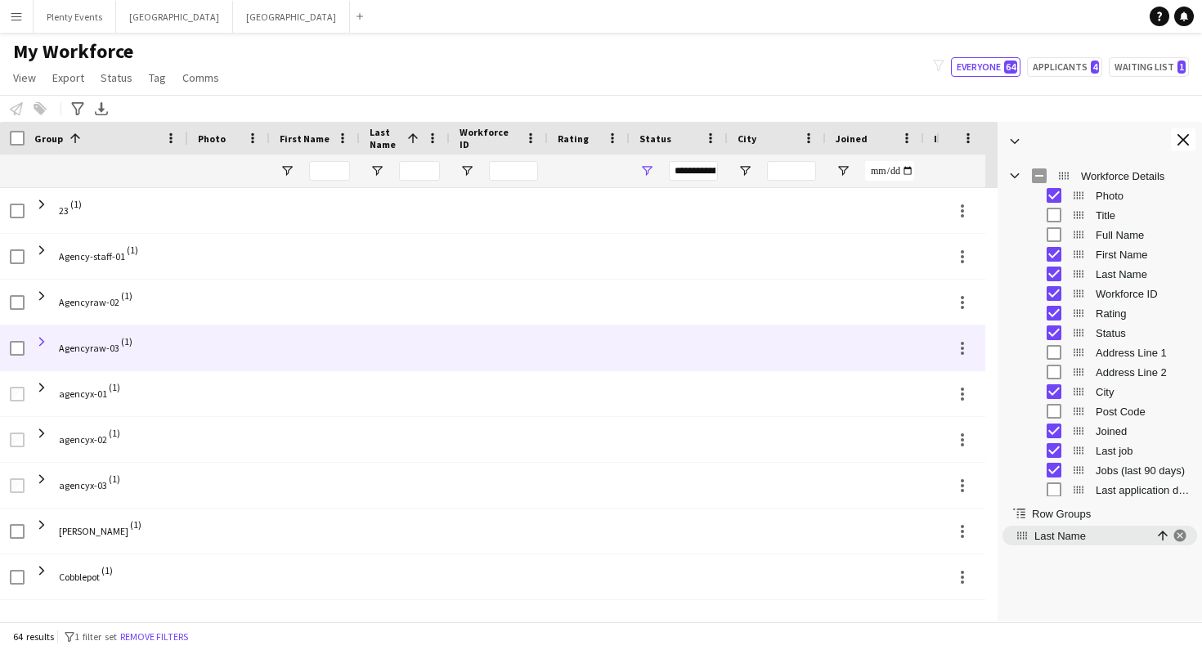
click at [43, 341] on span at bounding box center [41, 342] width 15 height 15
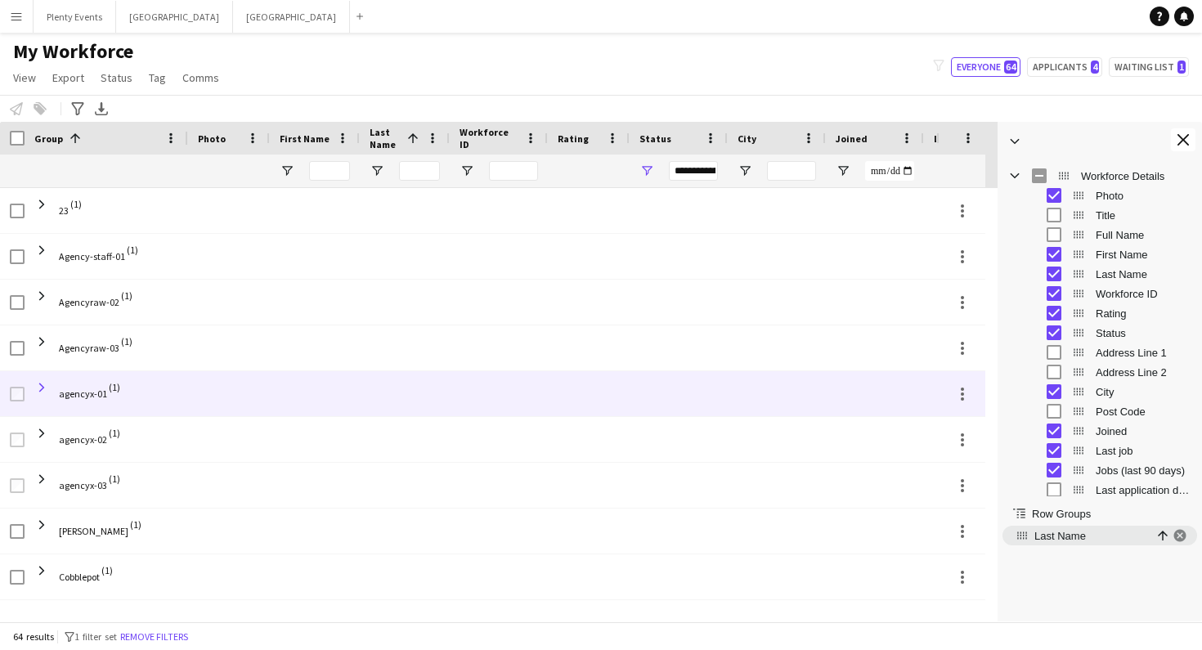
click at [42, 389] on span at bounding box center [41, 387] width 15 height 15
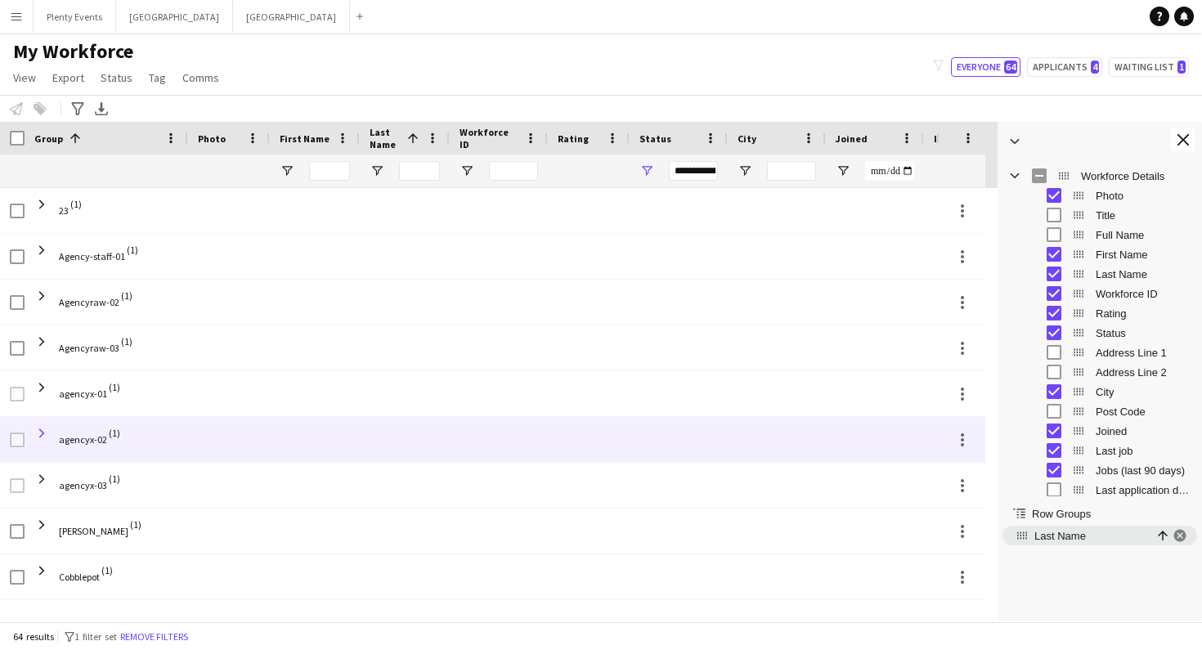
click at [43, 436] on span at bounding box center [41, 433] width 15 height 15
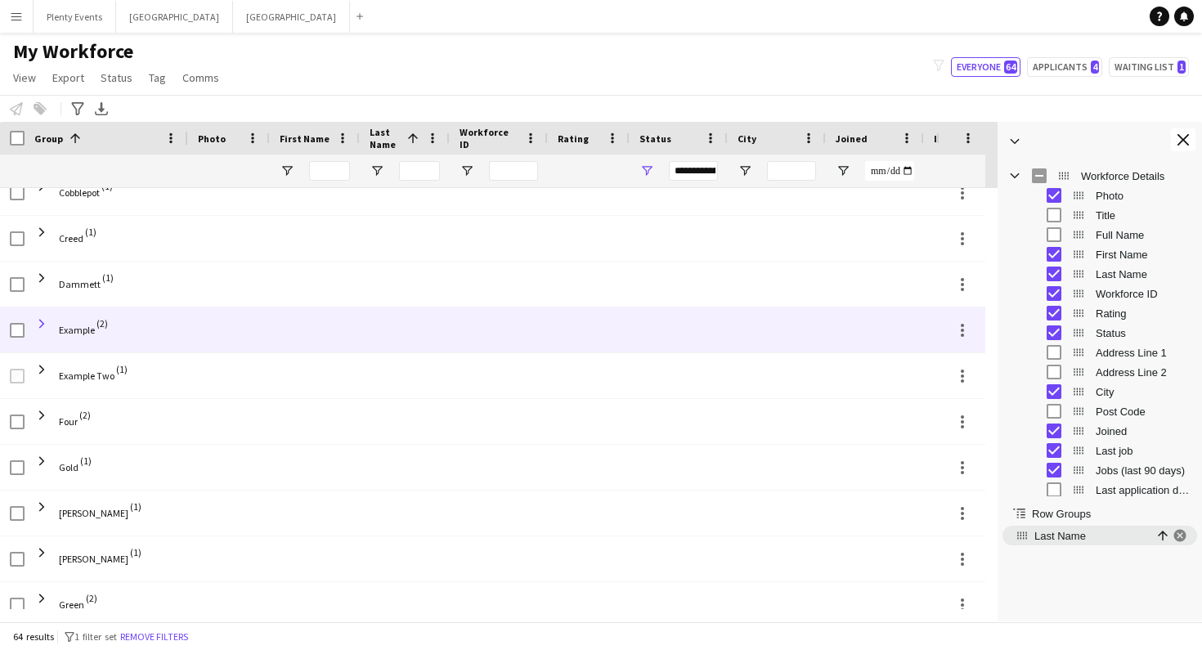
click at [43, 324] on span at bounding box center [41, 324] width 15 height 15
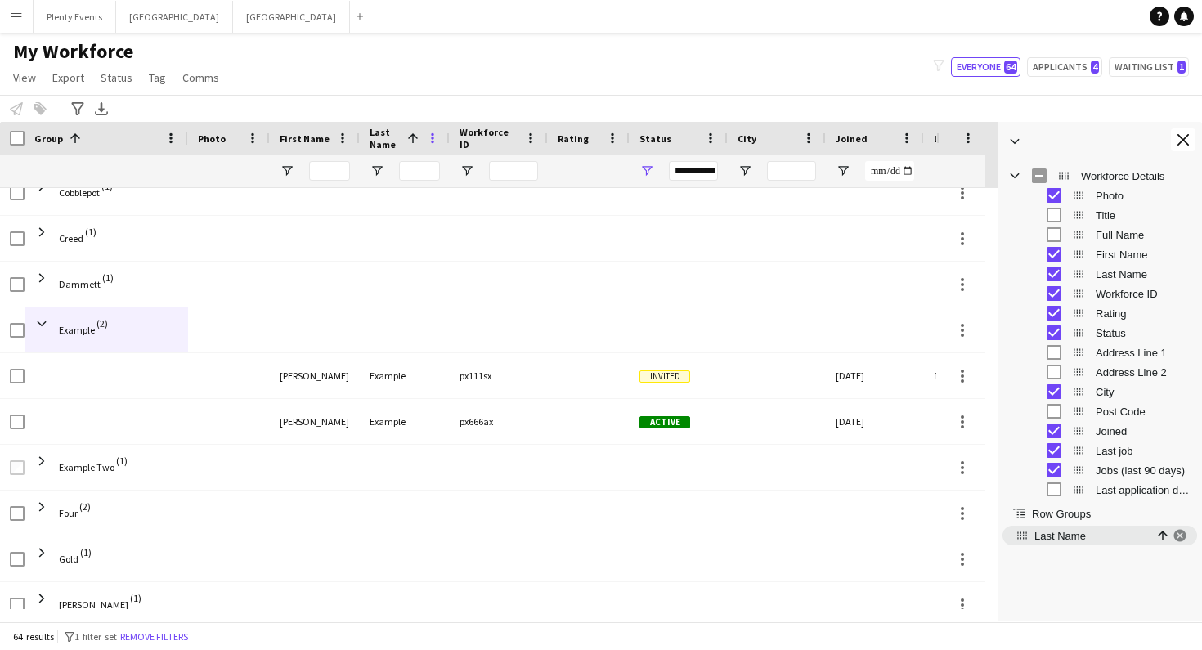
click at [433, 137] on span at bounding box center [432, 138] width 15 height 15
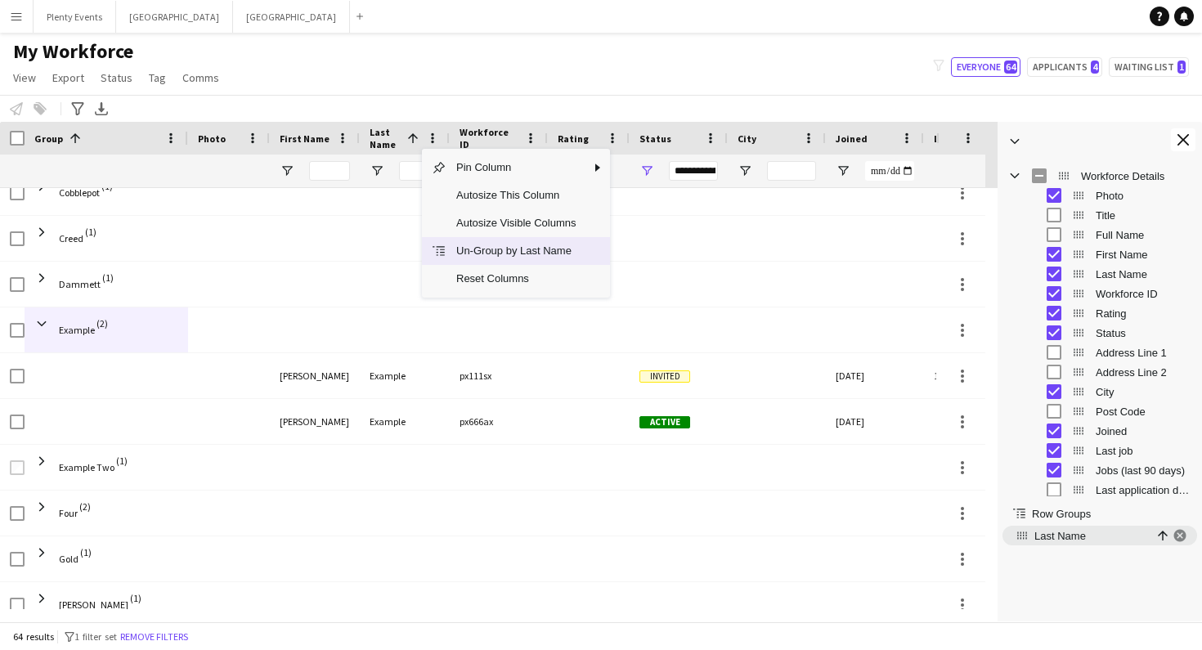
click at [527, 254] on span "Un-Group by Last Name" at bounding box center [516, 251] width 139 height 28
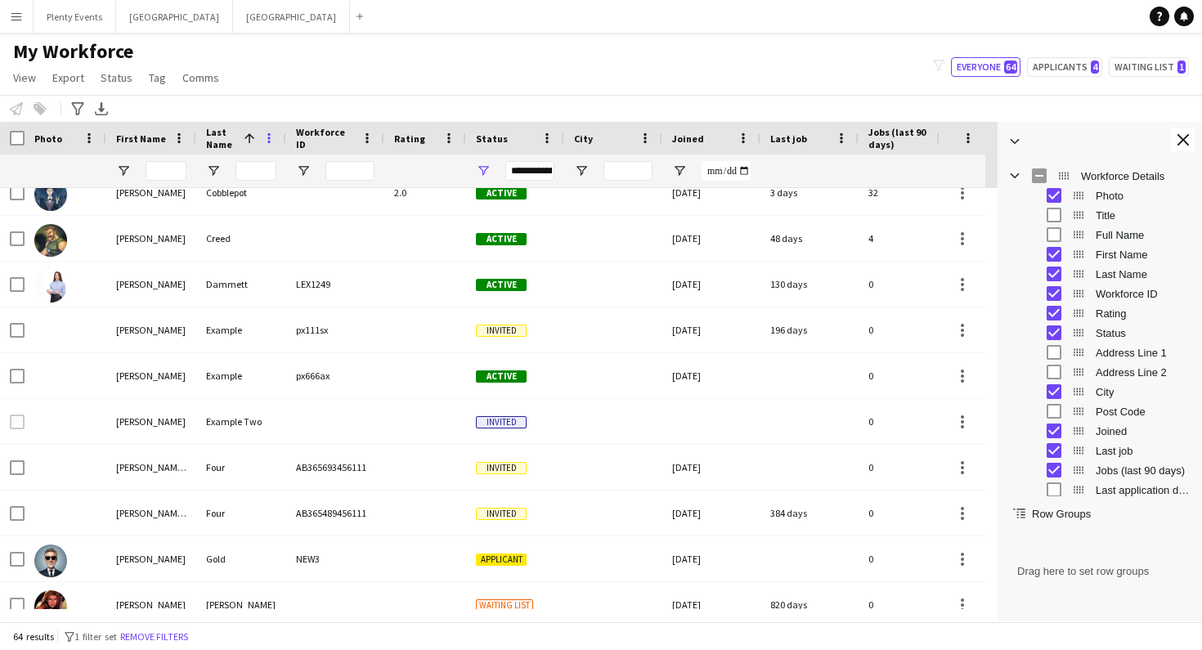
click at [266, 142] on span at bounding box center [269, 138] width 15 height 15
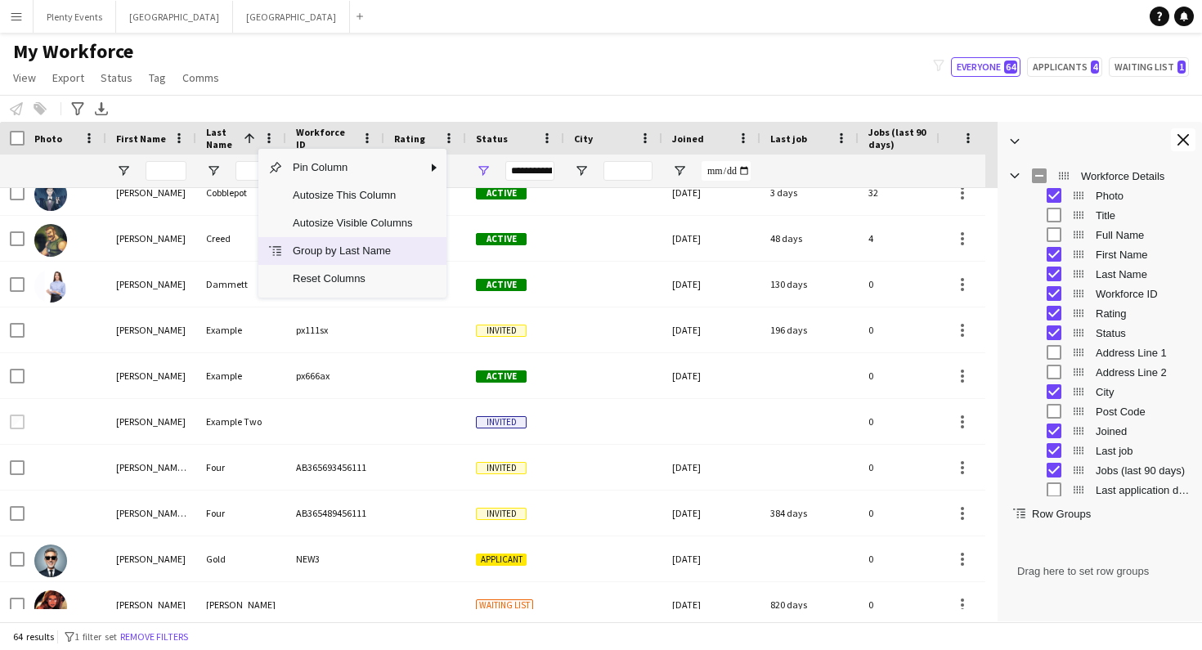
click at [358, 252] on span "Group by Last Name" at bounding box center [352, 251] width 139 height 28
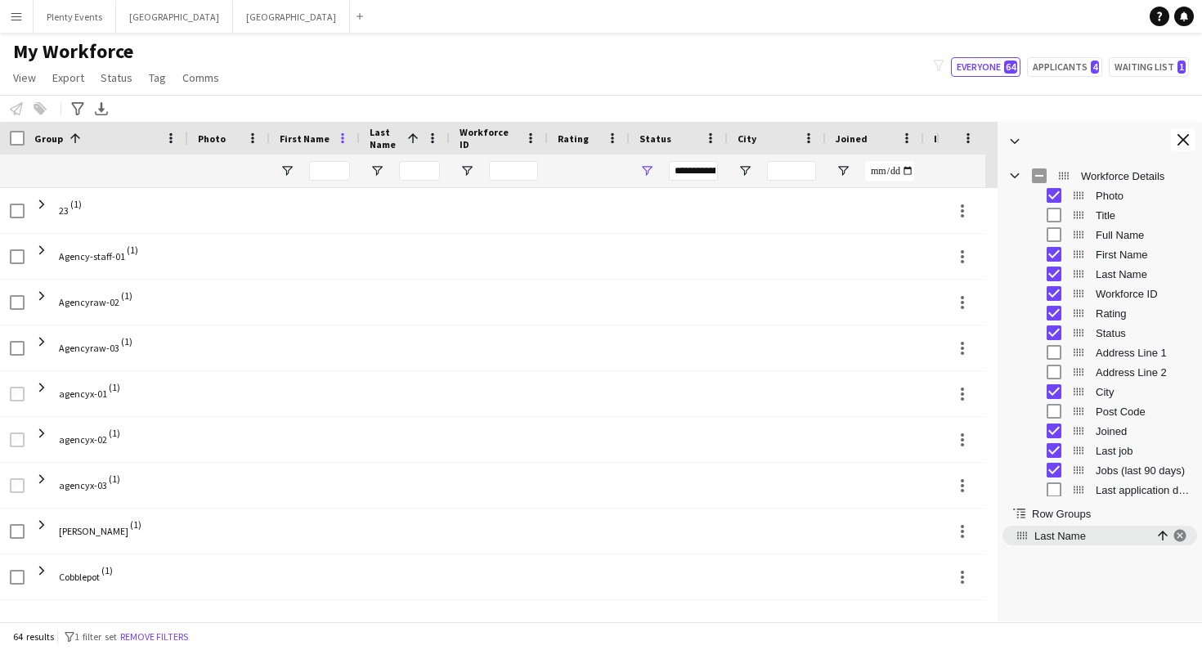
click at [340, 140] on span at bounding box center [342, 138] width 15 height 15
click at [429, 138] on span at bounding box center [432, 138] width 15 height 15
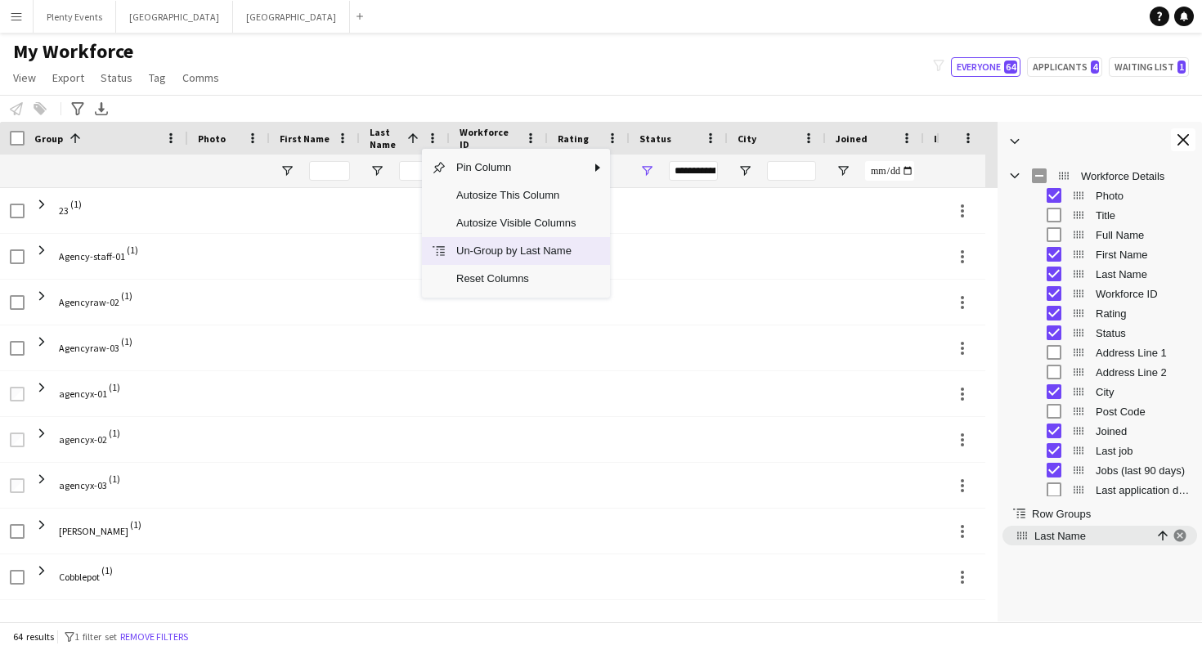
click at [490, 251] on span "Un-Group by Last Name" at bounding box center [516, 251] width 139 height 28
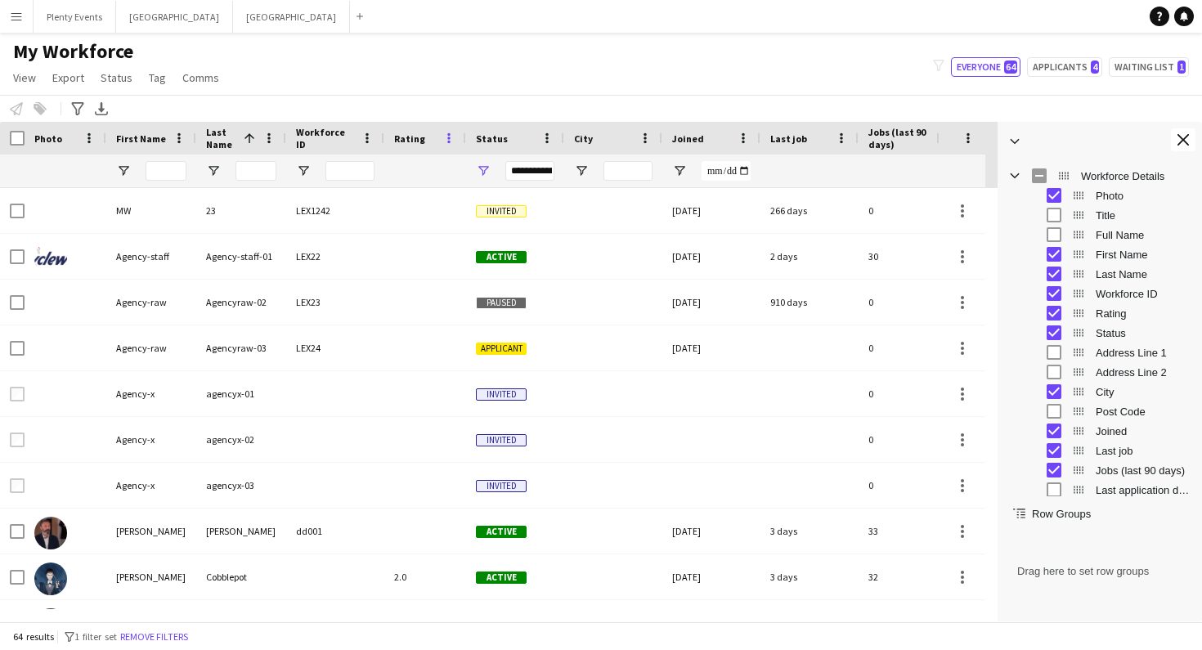
click at [447, 137] on span at bounding box center [449, 138] width 15 height 15
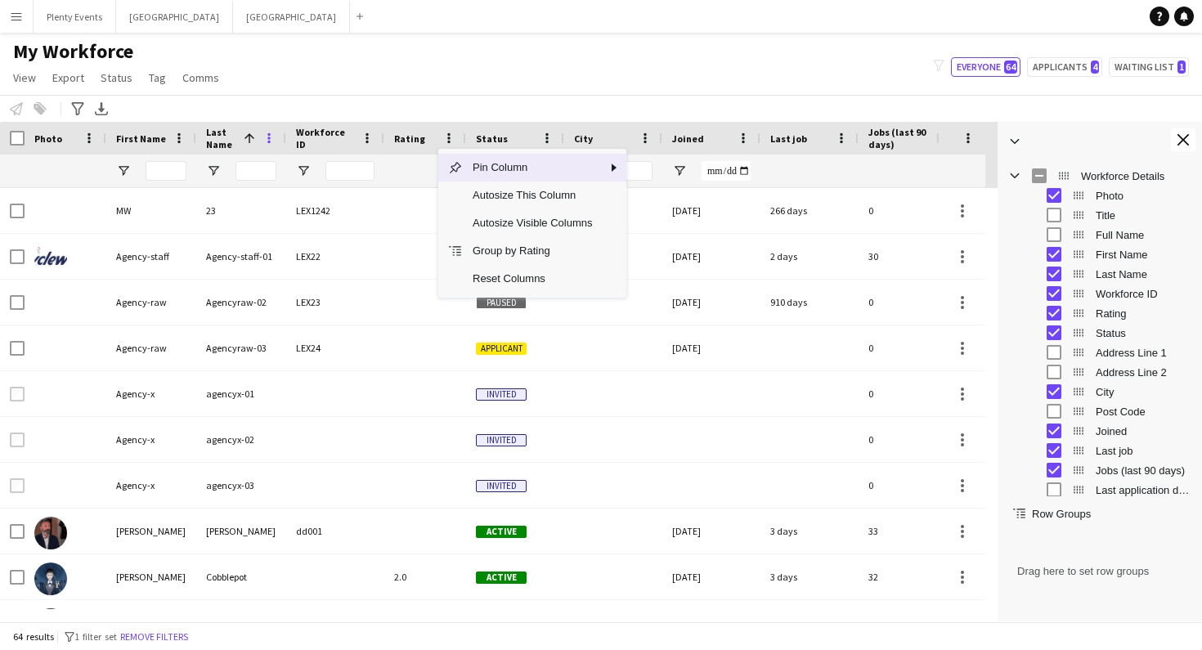
click at [272, 140] on span at bounding box center [269, 138] width 15 height 15
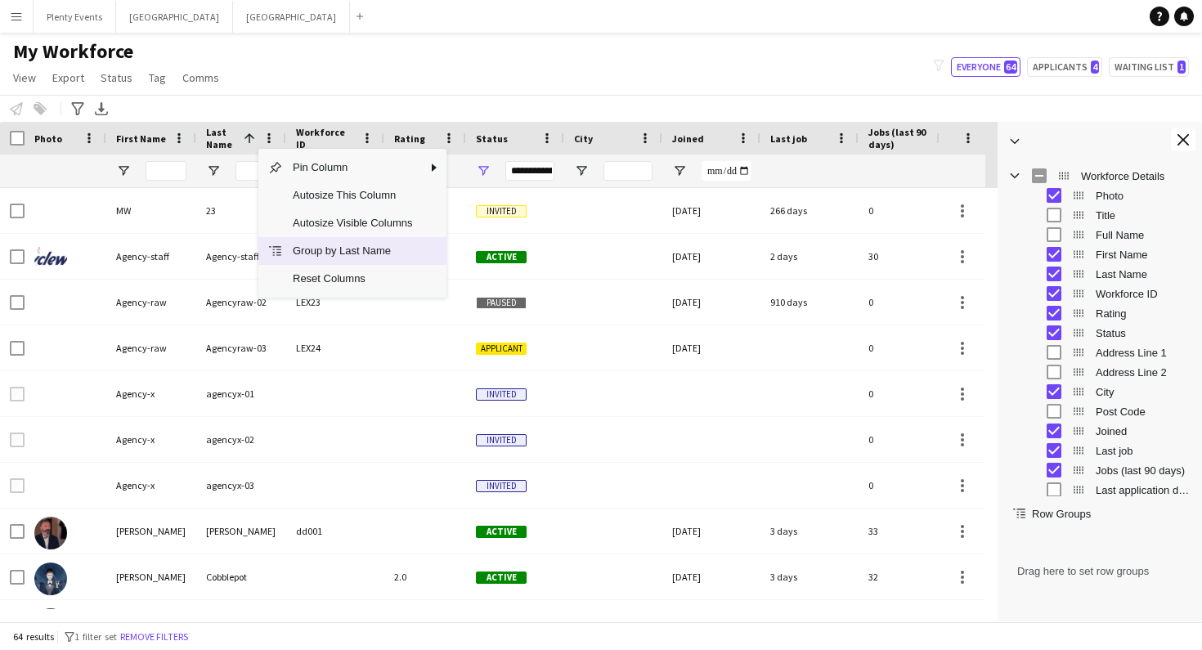
click at [364, 253] on span "Group by Last Name" at bounding box center [352, 251] width 139 height 28
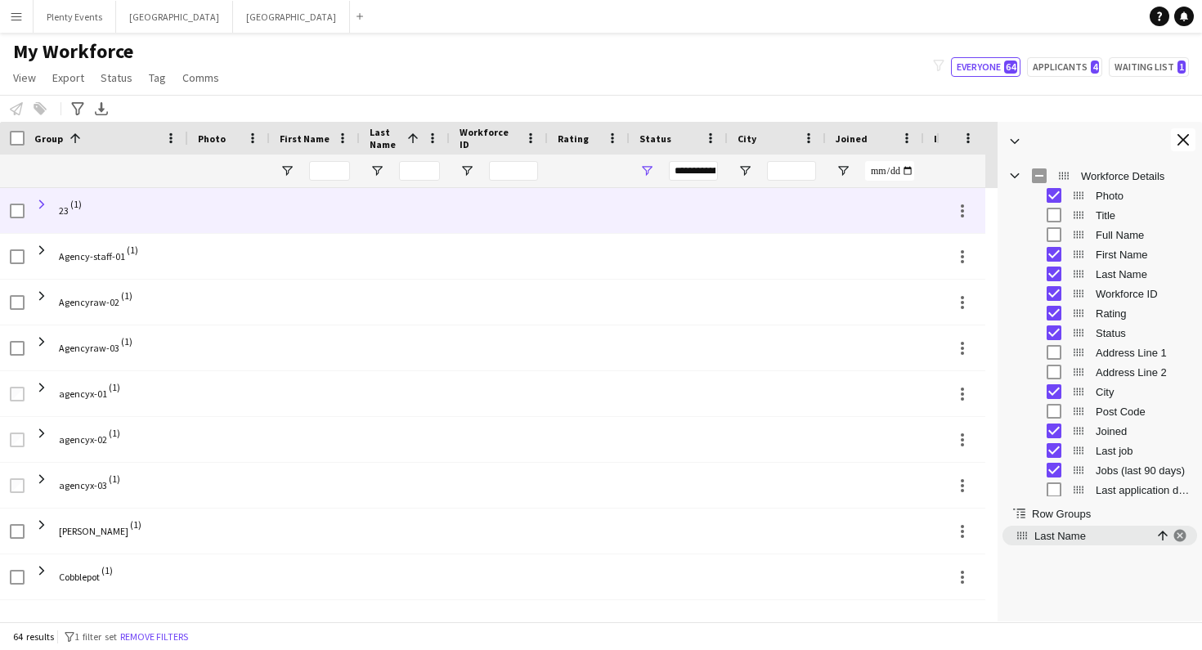
click at [43, 201] on span at bounding box center [41, 204] width 15 height 15
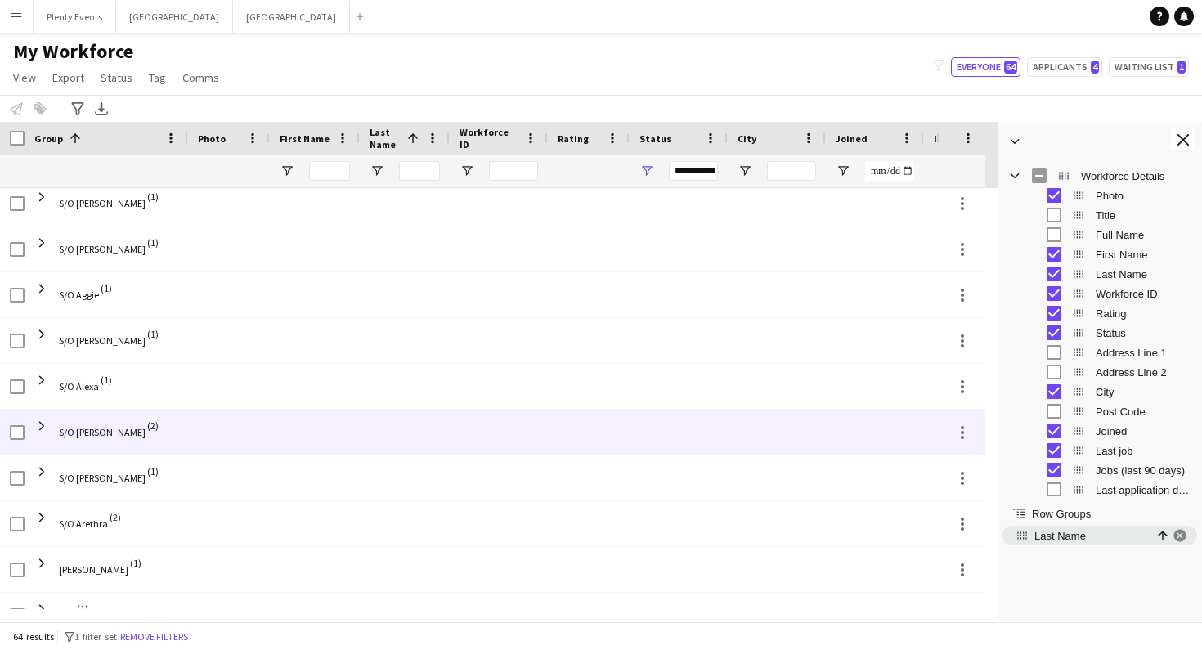
scroll to position [1745, 0]
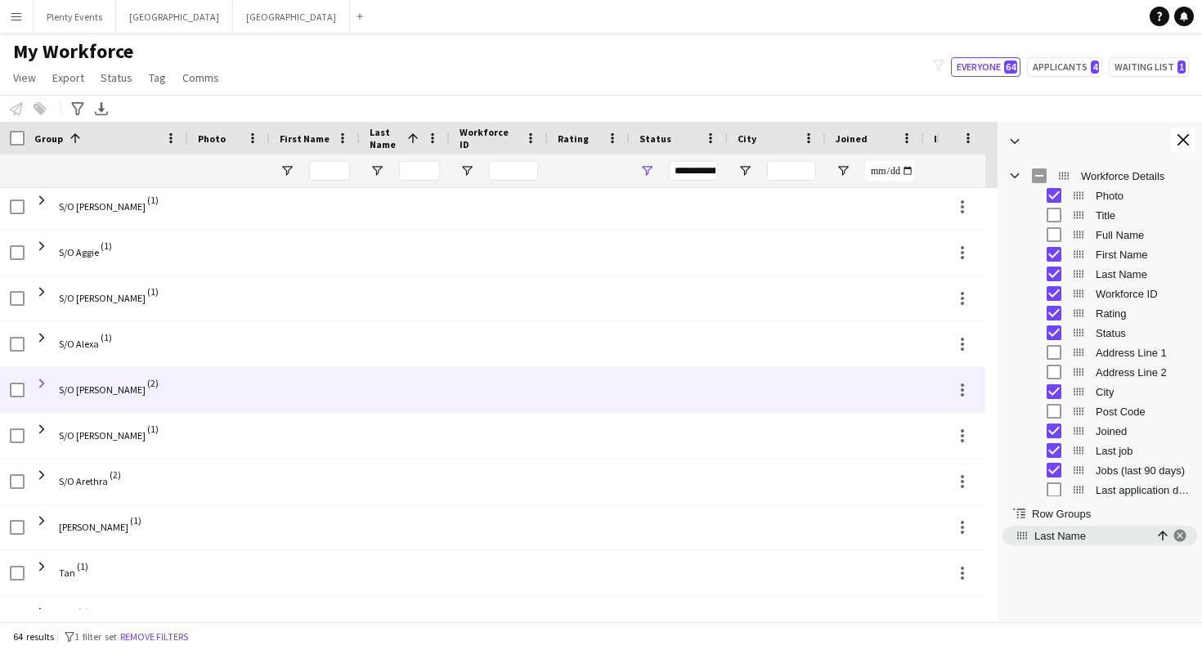
click at [45, 384] on span at bounding box center [41, 383] width 15 height 15
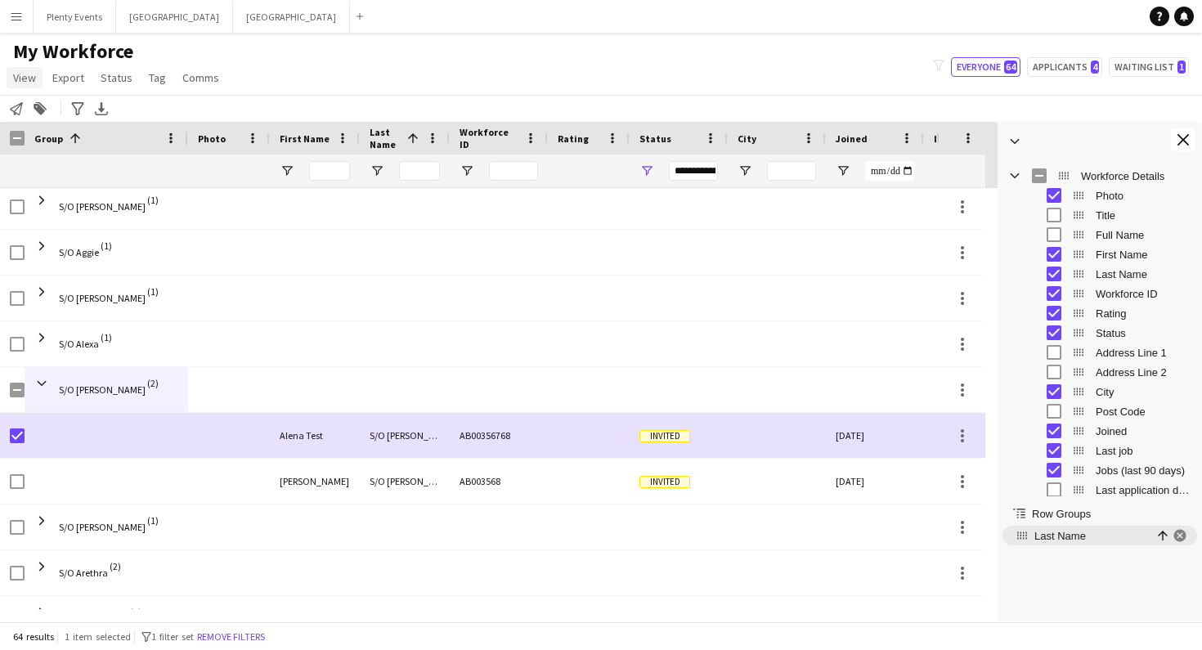
click at [28, 79] on span "View" at bounding box center [24, 77] width 23 height 15
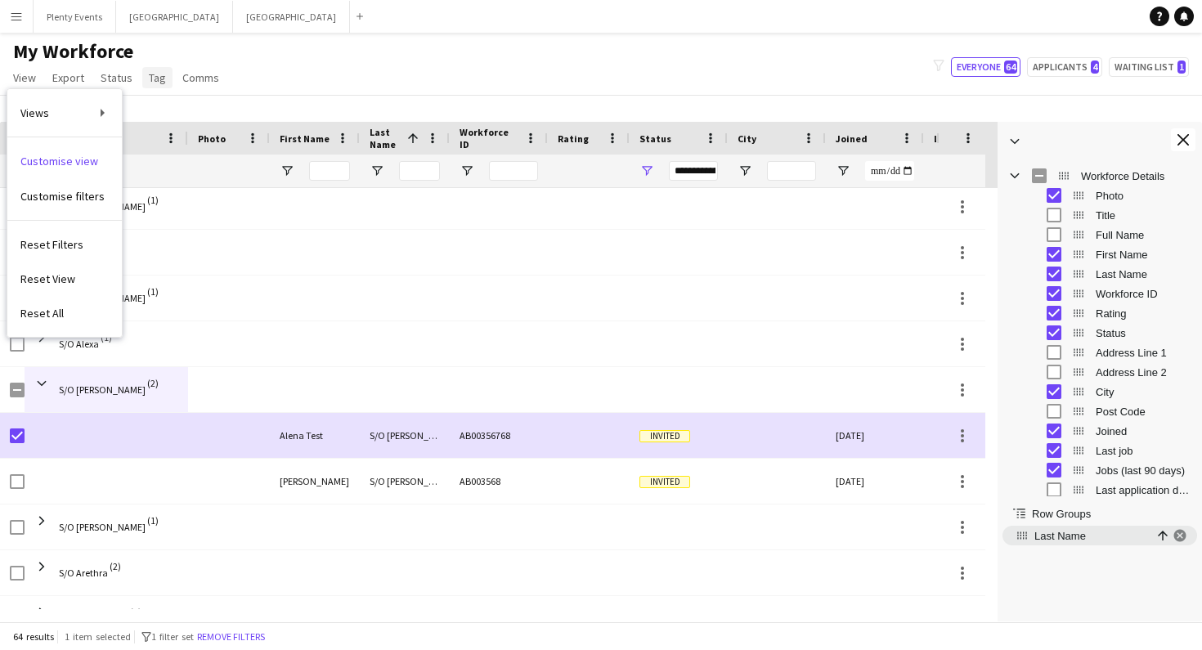
click at [154, 82] on span "Tag" at bounding box center [157, 77] width 17 height 15
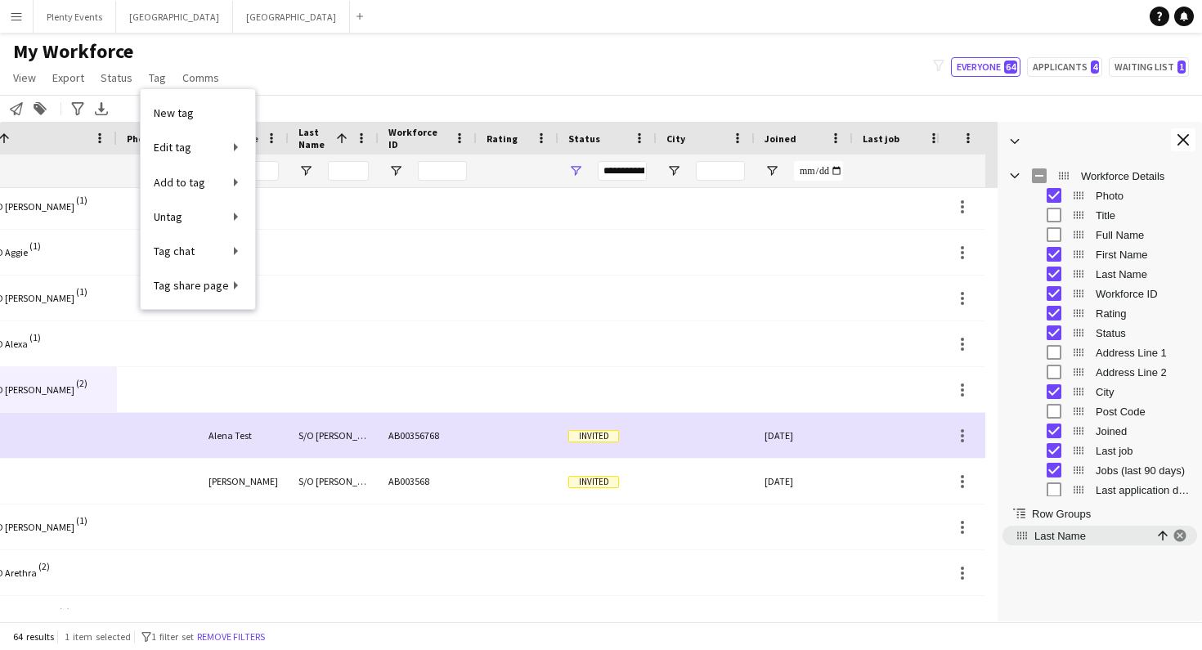
scroll to position [0, 128]
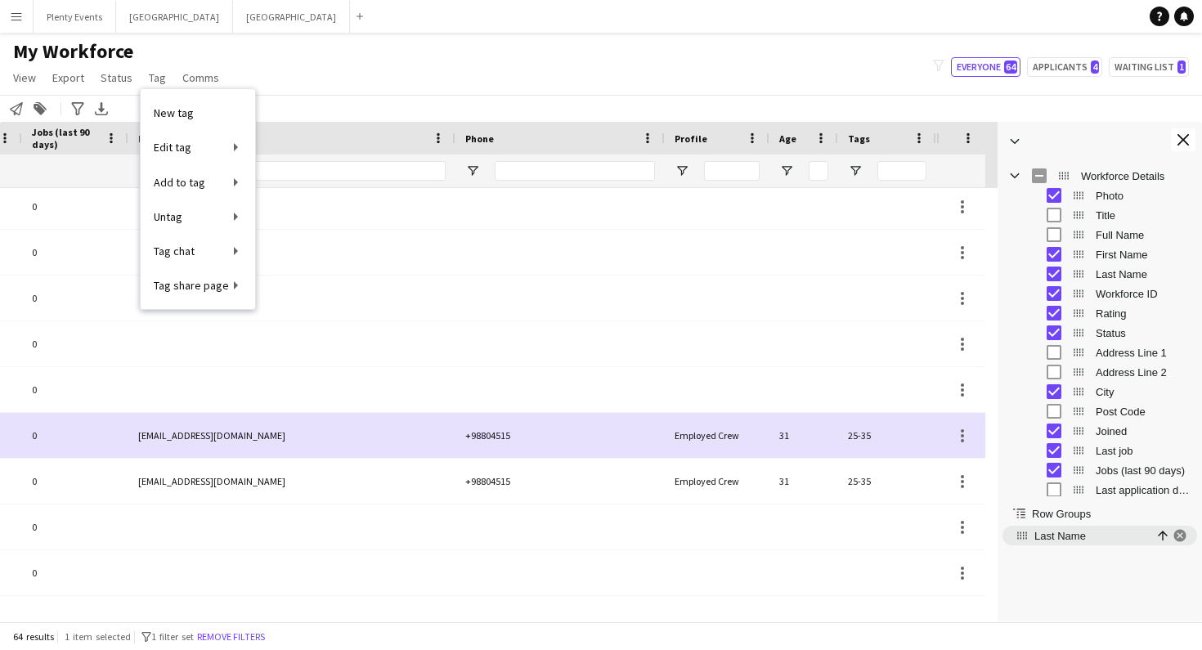
click at [863, 139] on span "Tags" at bounding box center [859, 139] width 22 height 12
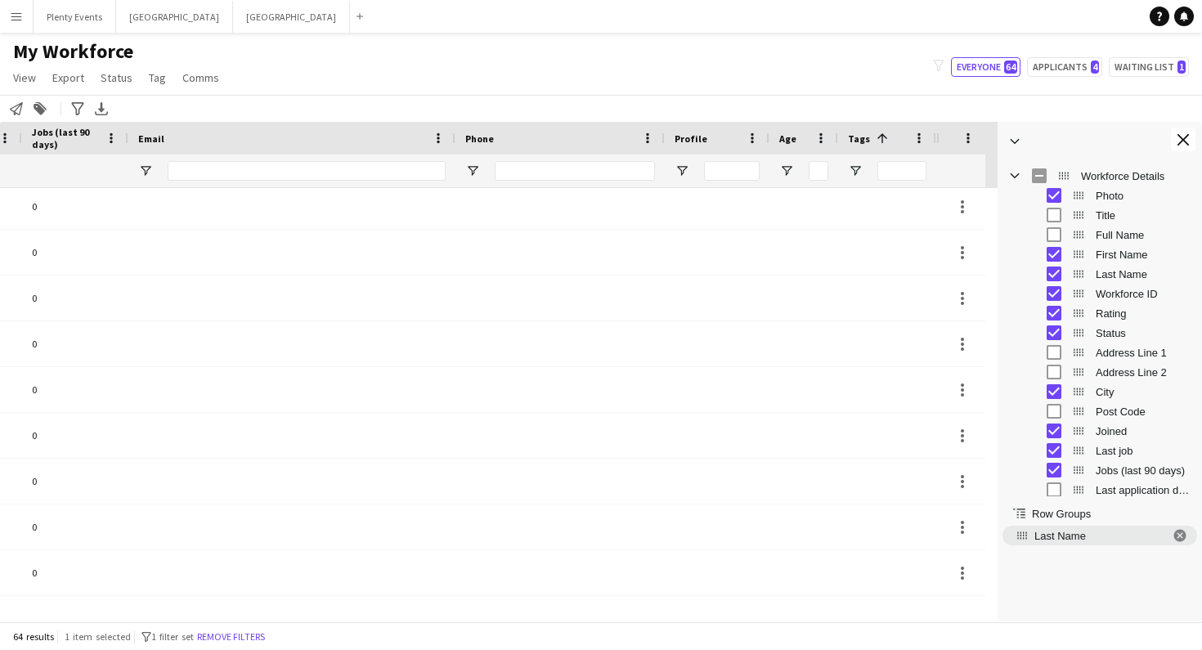
click at [863, 139] on span "Tags" at bounding box center [859, 139] width 22 height 12
click at [859, 168] on span "Open Filter Menu" at bounding box center [855, 171] width 15 height 15
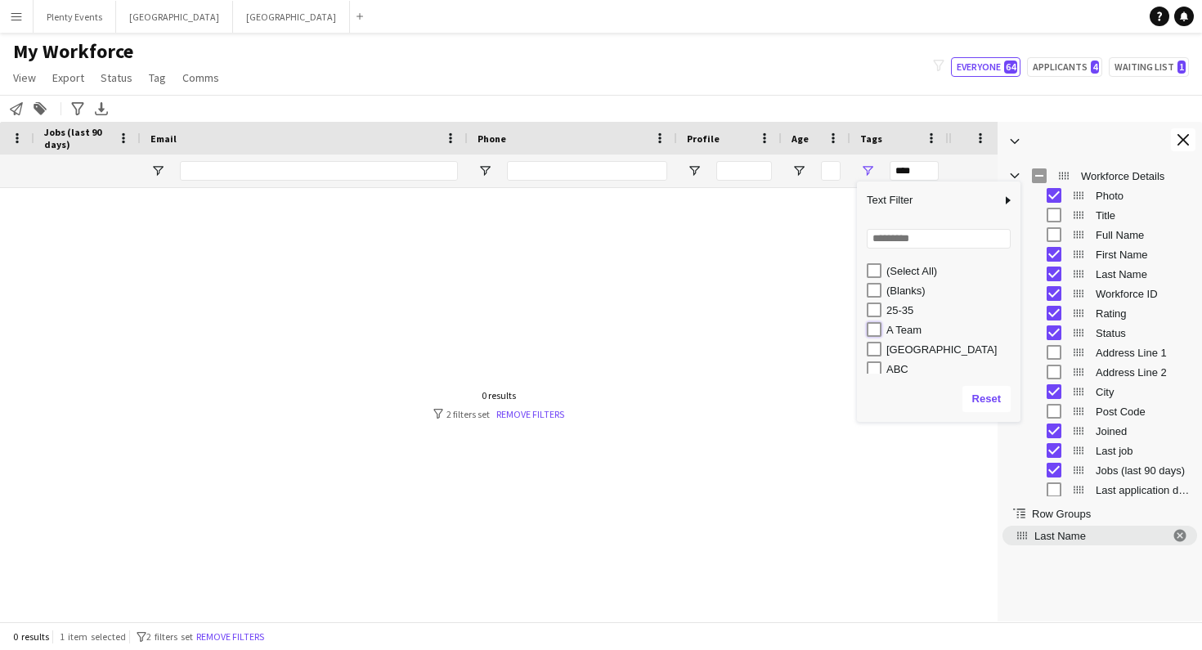
type input "**********"
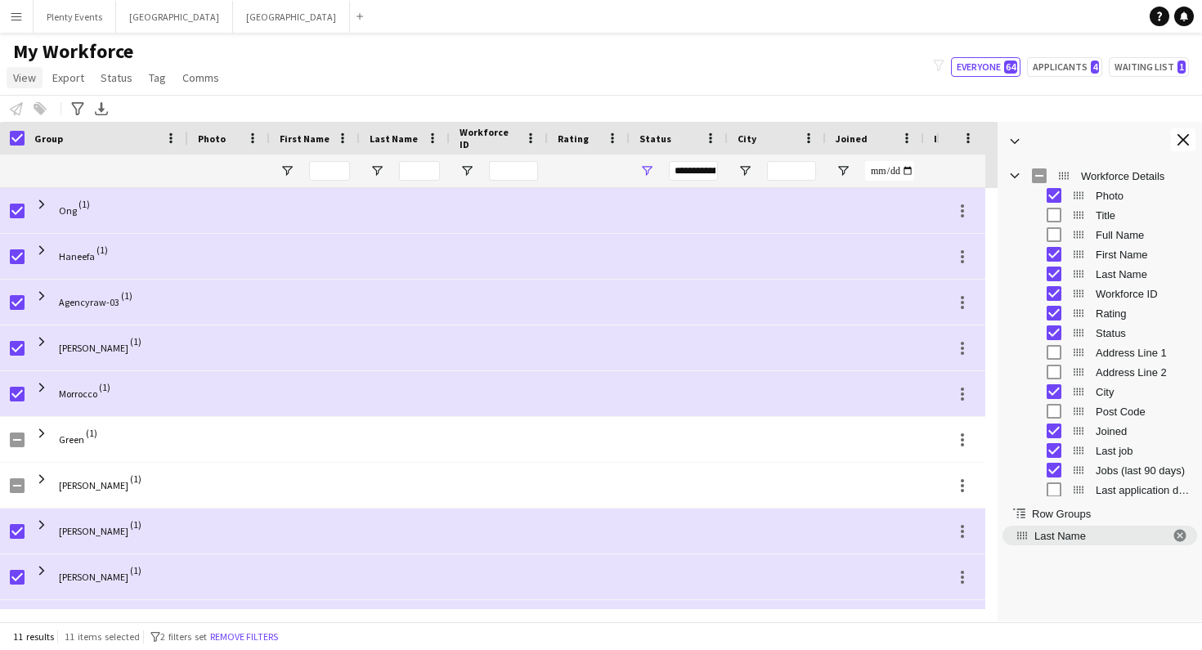
click at [30, 83] on span "View" at bounding box center [24, 77] width 23 height 15
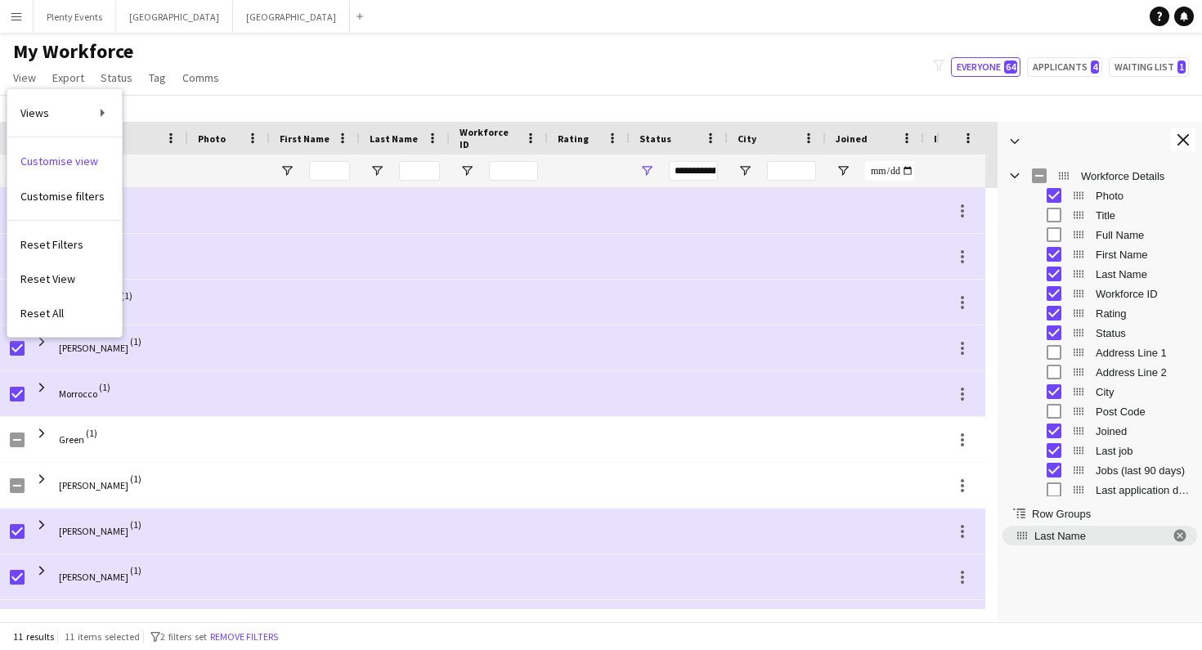
click at [430, 43] on div "My Workforce View Views Default view 18 years or over 25-35 5 star A Team Aarhu…" at bounding box center [601, 67] width 1202 height 56
